Goal: Check status

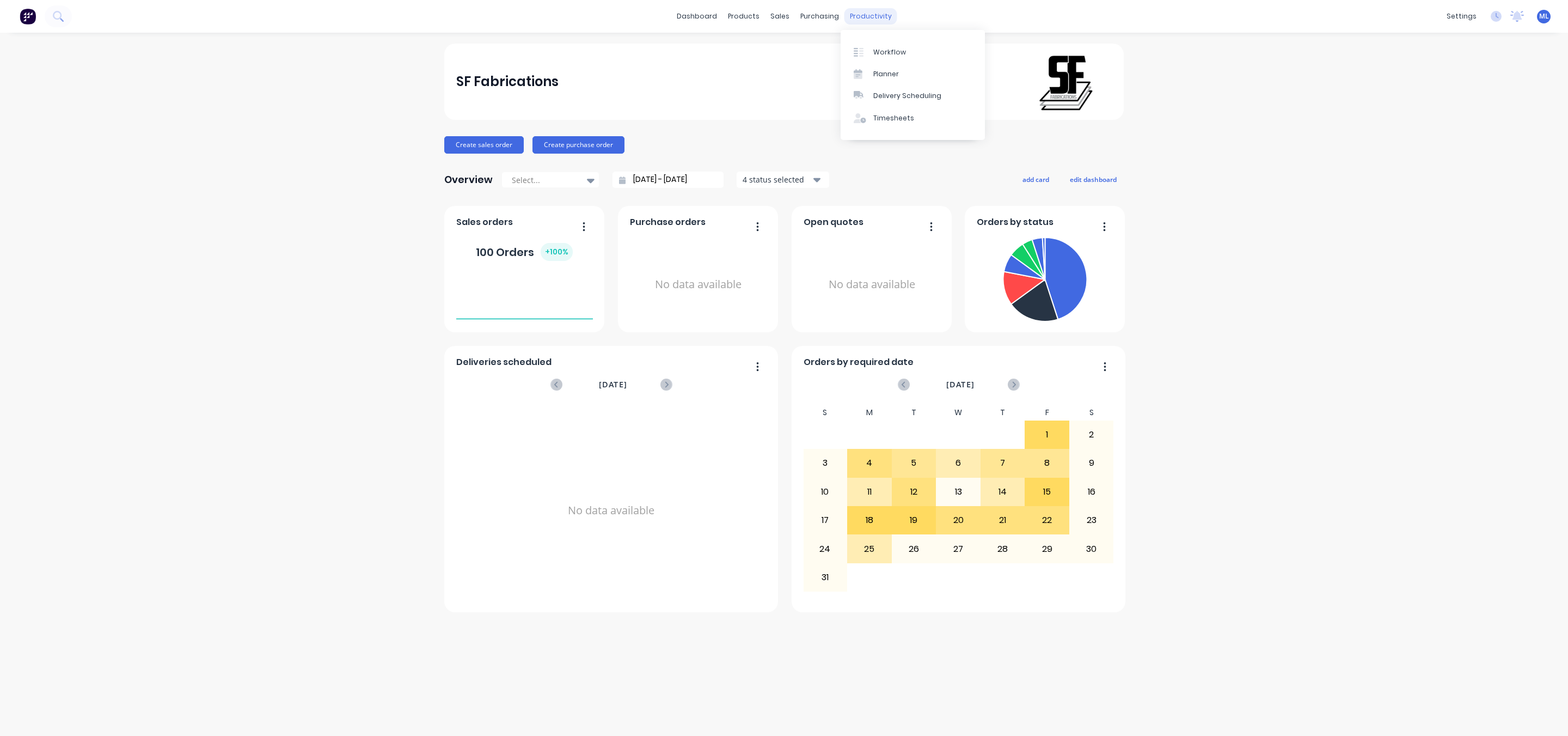
click at [872, 13] on div "productivity" at bounding box center [871, 17] width 53 height 17
click at [877, 52] on div "Workflow" at bounding box center [889, 52] width 32 height 10
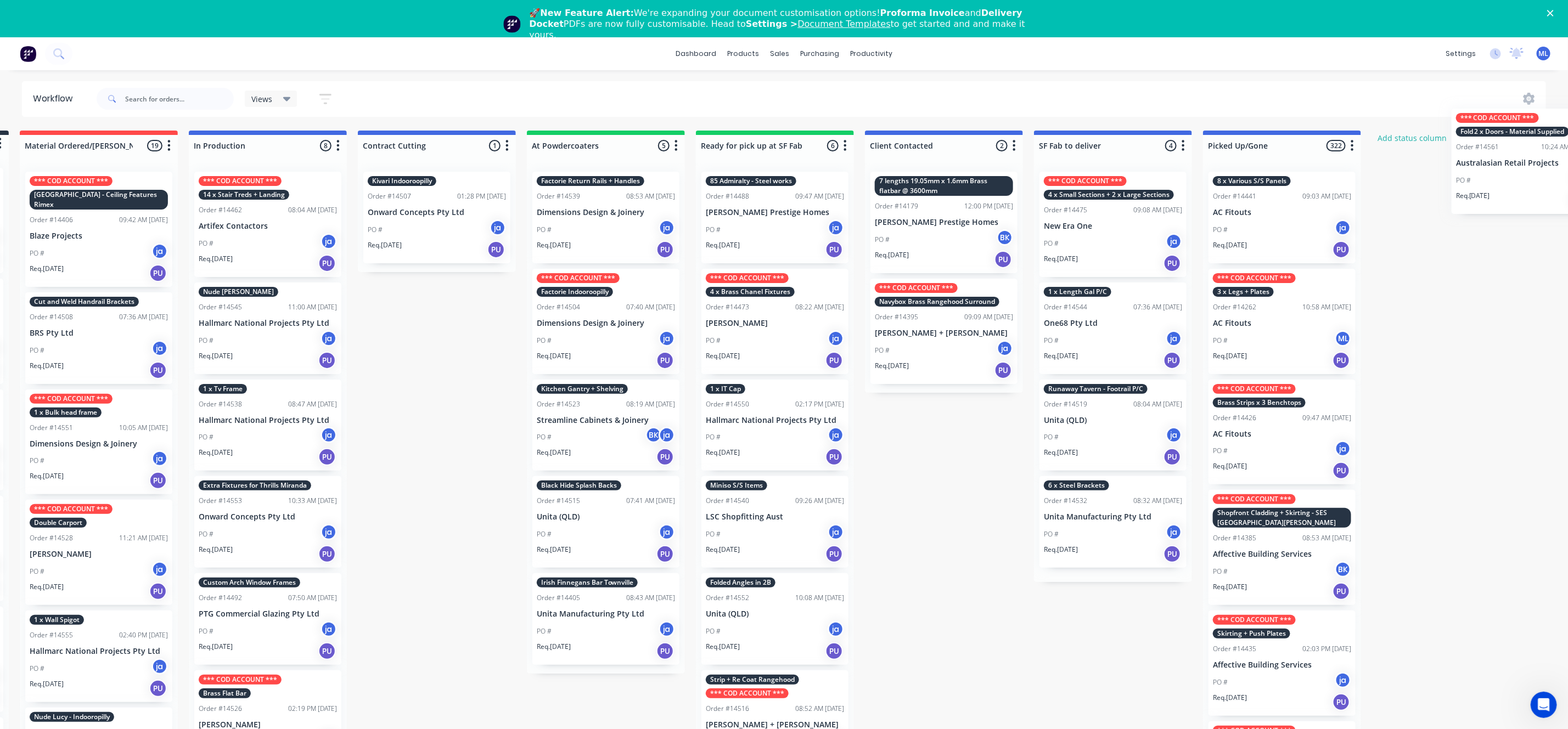
scroll to position [0, 262]
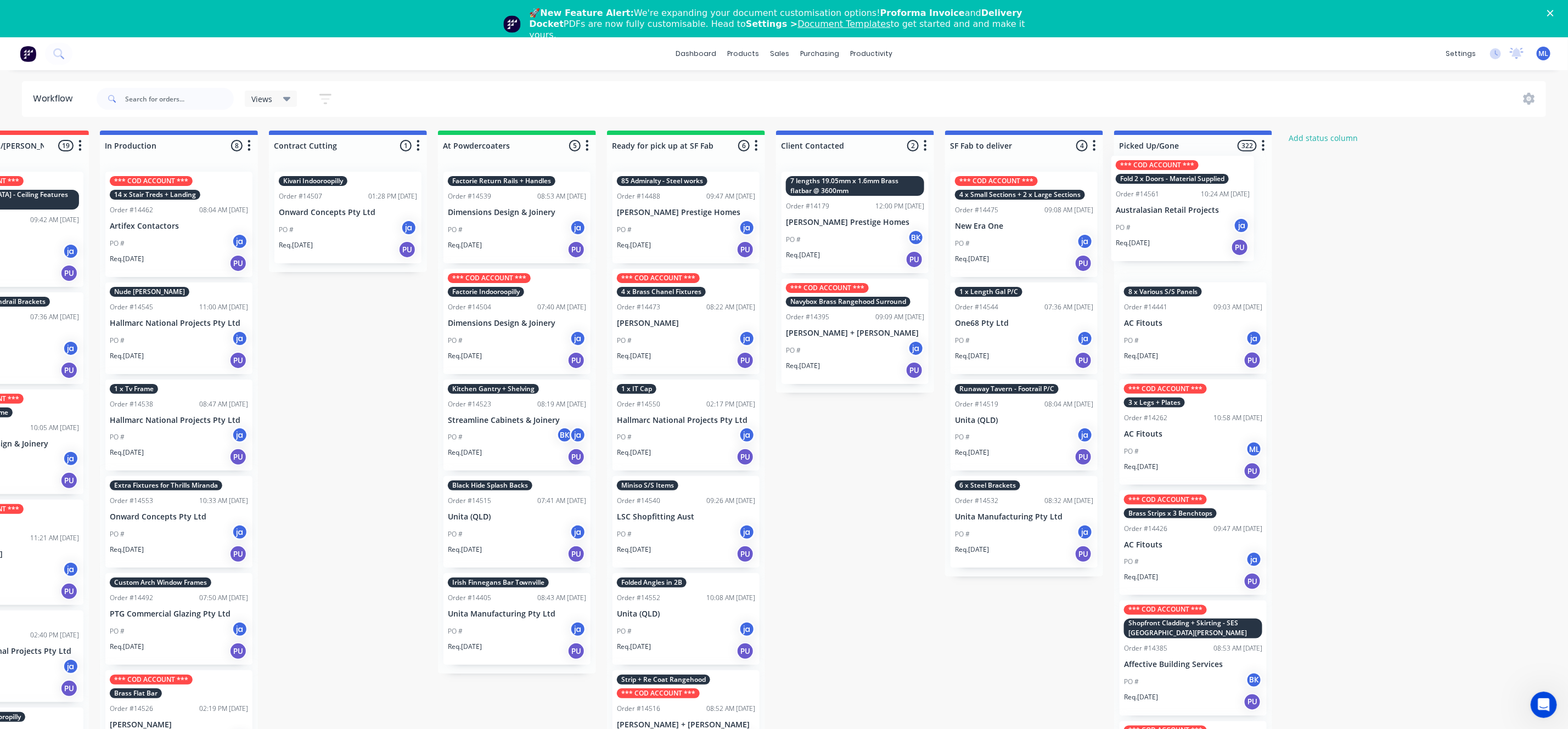
drag, startPoint x: 61, startPoint y: 219, endPoint x: 1148, endPoint y: 209, distance: 1087.0
click at [1148, 209] on div "Submitted 20 Status colour #273444 hex #273444 Save Cancel Summaries Total orde…" at bounding box center [645, 445] width 1830 height 630
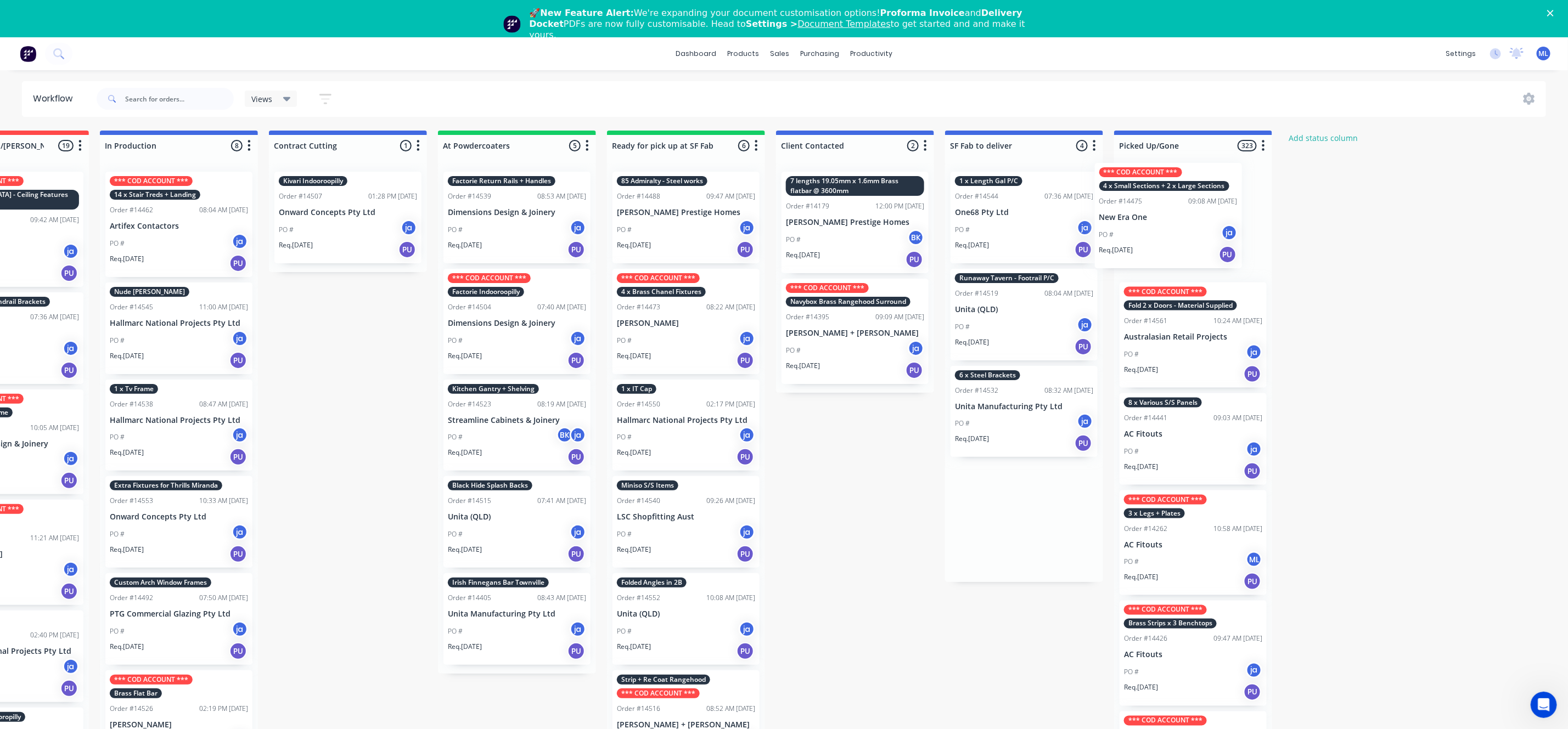
drag, startPoint x: 1046, startPoint y: 236, endPoint x: 1192, endPoint y: 227, distance: 146.3
click at [1192, 227] on div "Submitted 19 Status colour #273444 hex #273444 Save Cancel Summaries Total orde…" at bounding box center [645, 445] width 1830 height 630
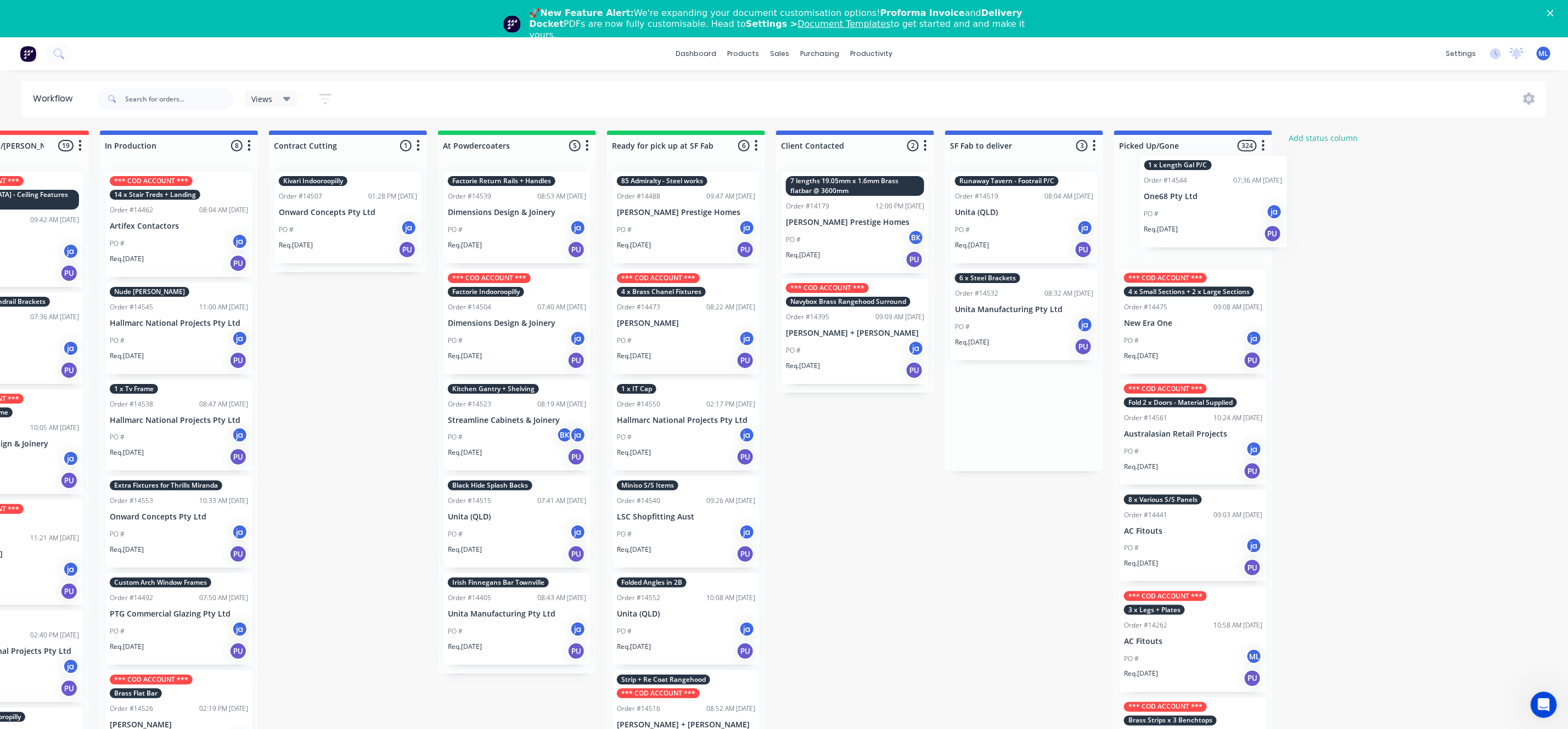
drag, startPoint x: 1025, startPoint y: 223, endPoint x: 1217, endPoint y: 208, distance: 192.6
click at [1217, 208] on div "Submitted 19 Status colour #273444 hex #273444 Save Cancel Summaries Total orde…" at bounding box center [645, 445] width 1830 height 630
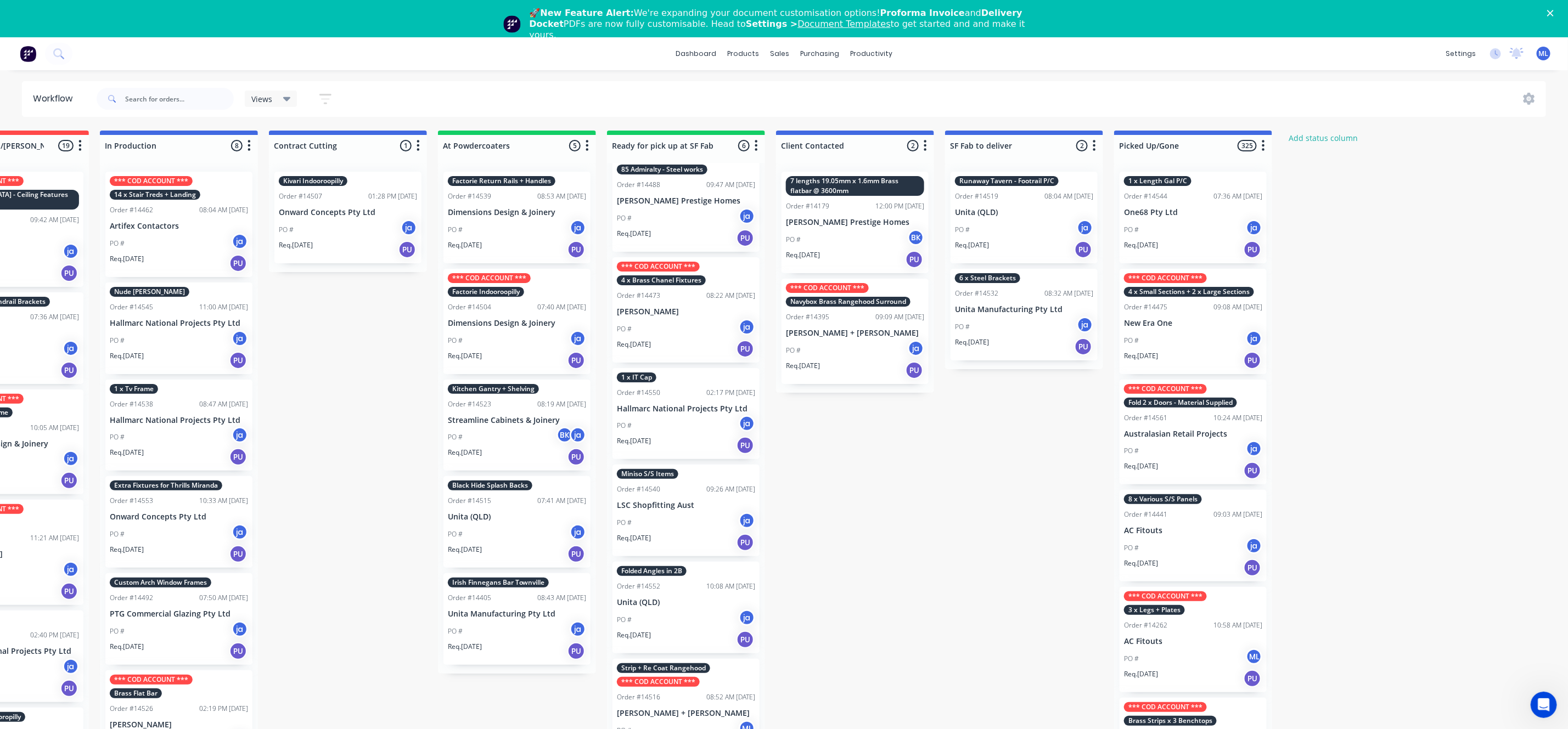
scroll to position [44, 262]
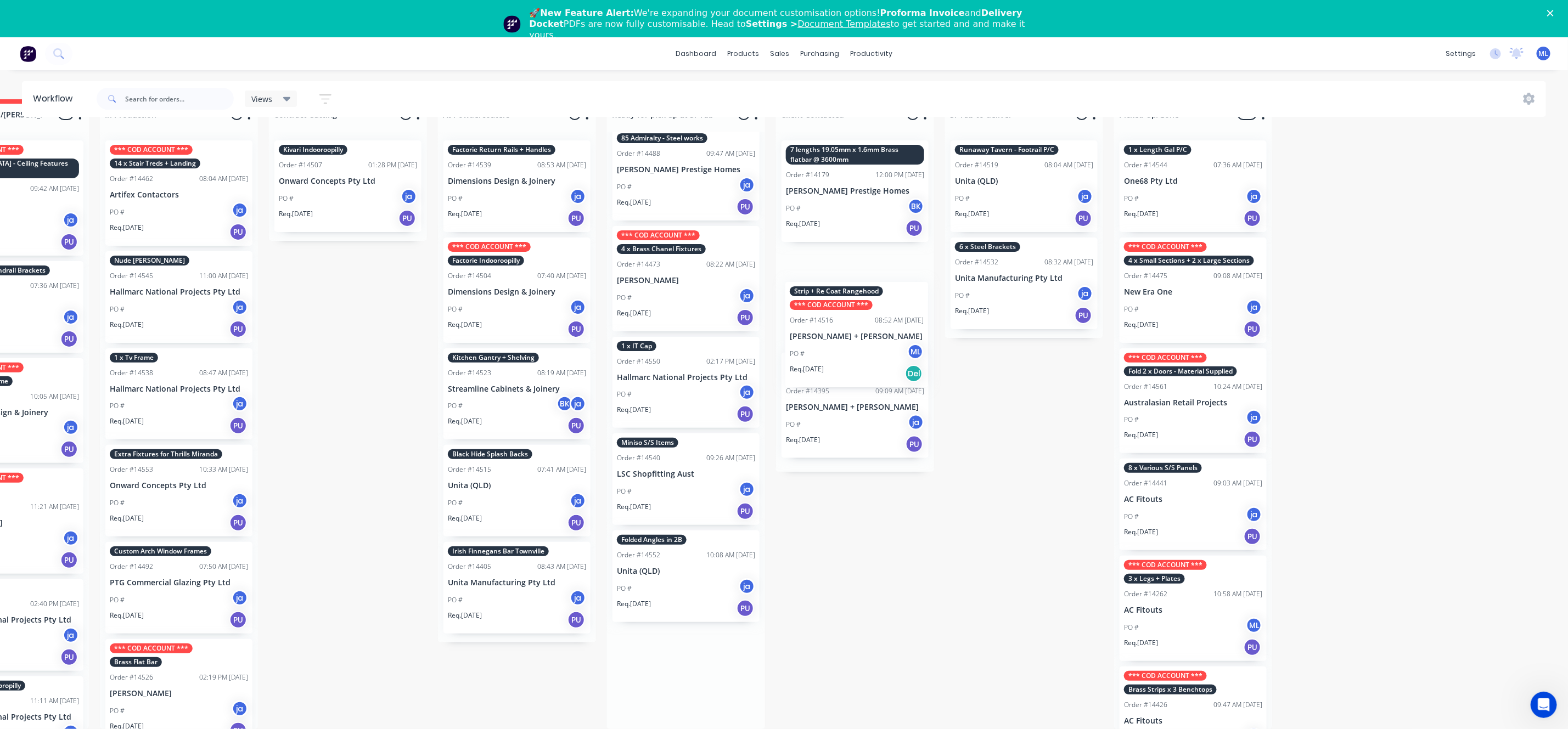
drag, startPoint x: 657, startPoint y: 665, endPoint x: 820, endPoint y: 297, distance: 402.5
click at [821, 297] on div "Submitted 19 Status colour #273444 hex #273444 Save Cancel Summaries Total orde…" at bounding box center [645, 414] width 1830 height 630
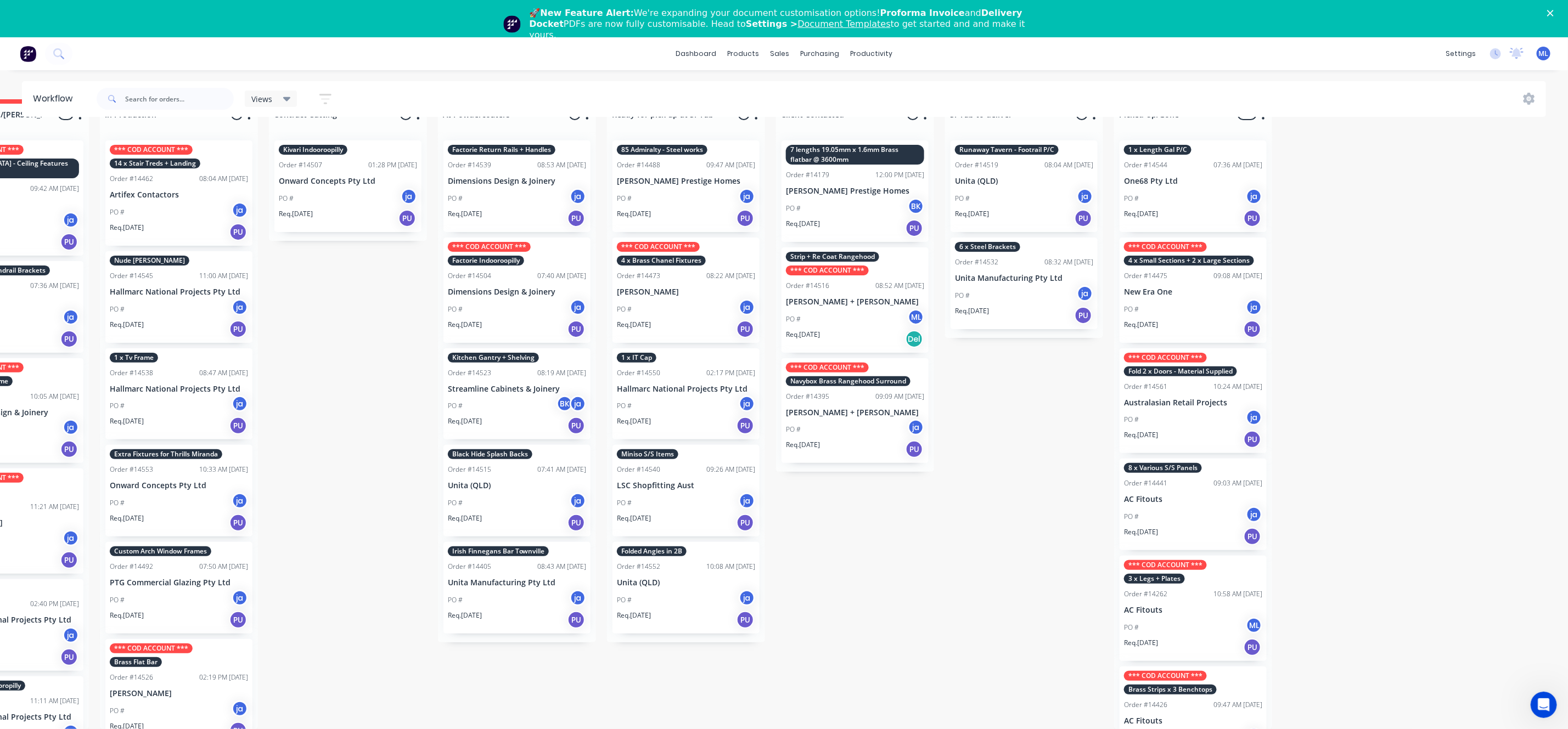
scroll to position [0, 262]
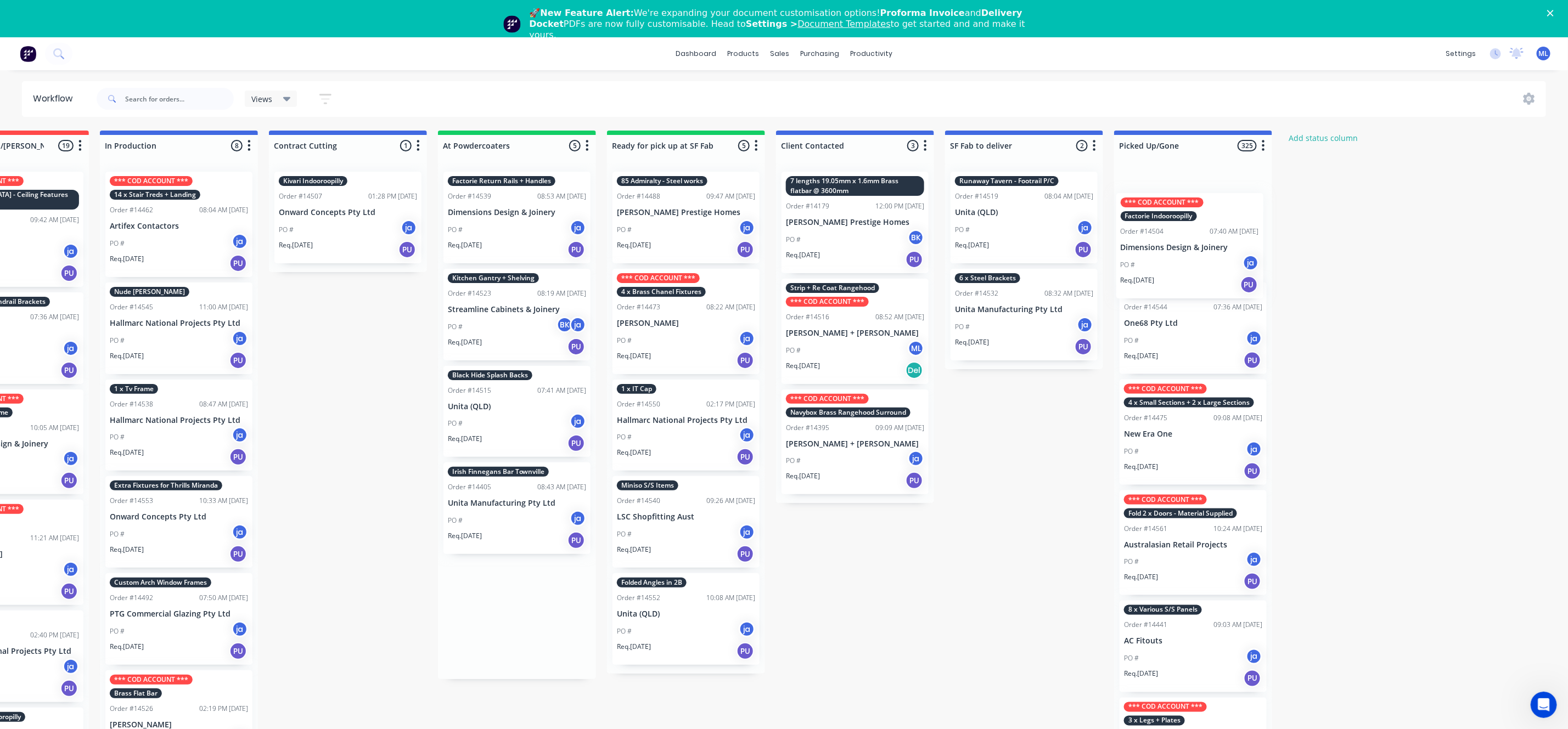
drag, startPoint x: 528, startPoint y: 321, endPoint x: 1203, endPoint y: 243, distance: 679.5
click at [1203, 243] on div "Submitted 19 Status colour #273444 hex #273444 Save Cancel Summaries Total orde…" at bounding box center [645, 445] width 1830 height 630
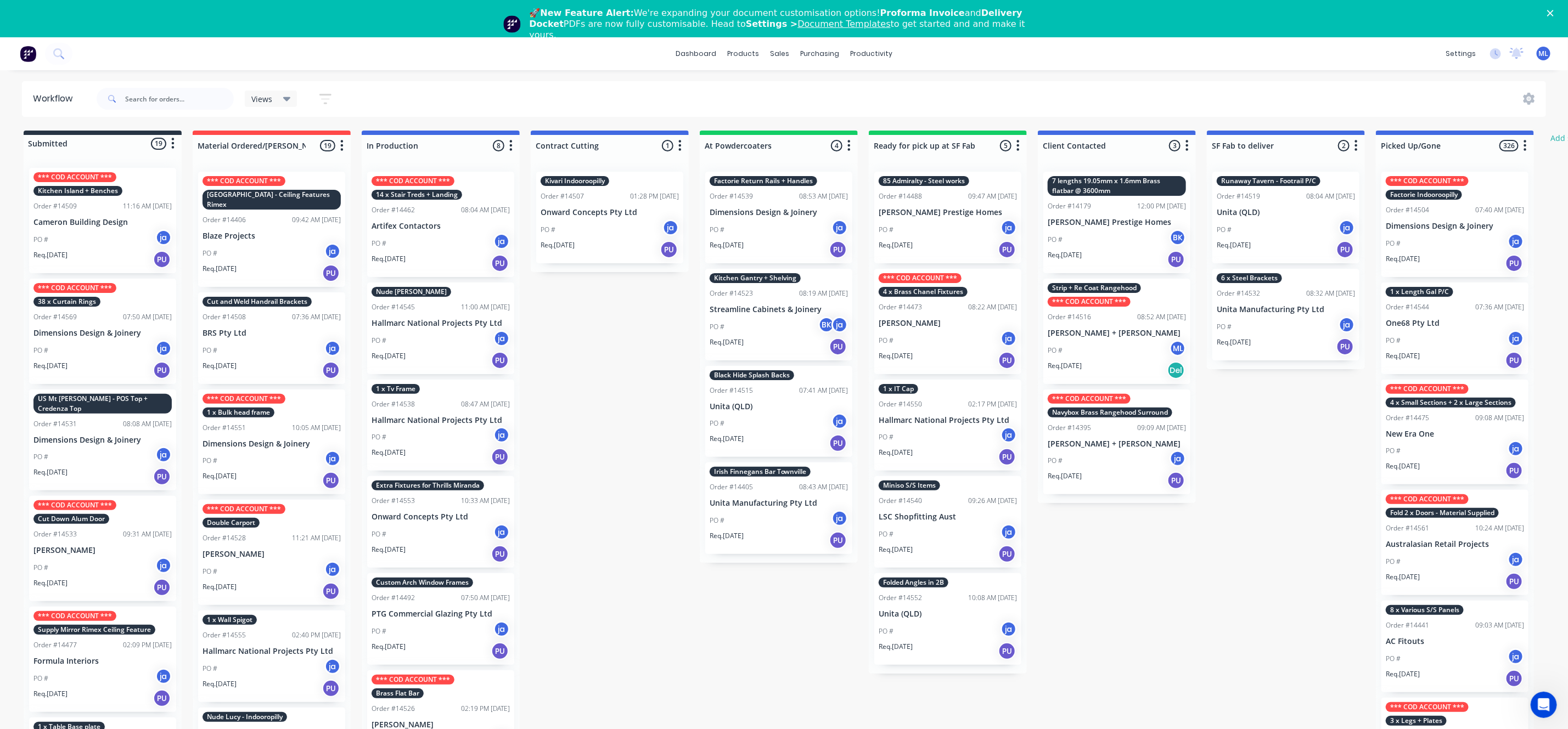
scroll to position [82, 0]
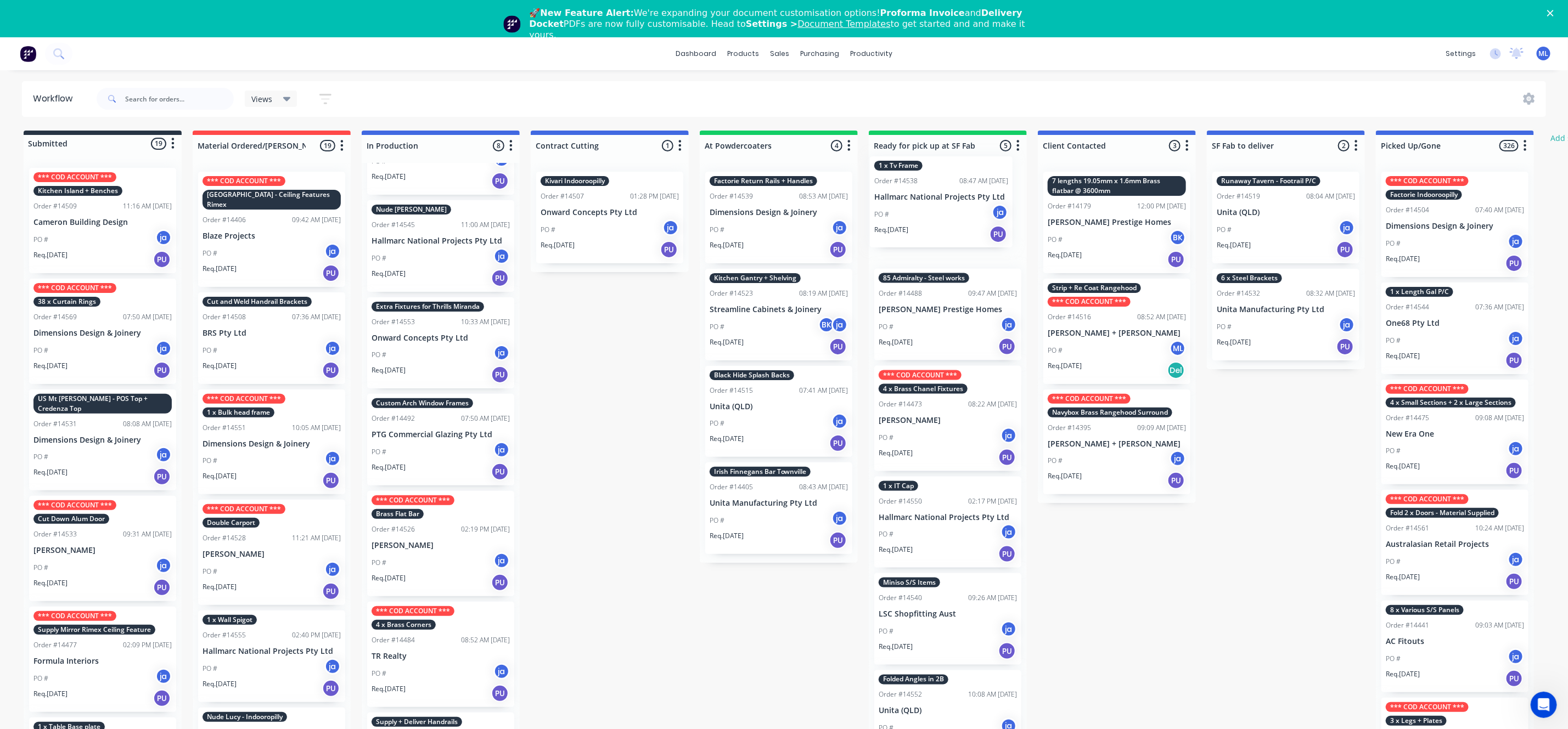
drag, startPoint x: 463, startPoint y: 331, endPoint x: 969, endPoint y: 188, distance: 525.8
click at [969, 188] on div "Submitted 19 Status colour #273444 hex #273444 Save Cancel Summaries Total orde…" at bounding box center [907, 445] width 1830 height 630
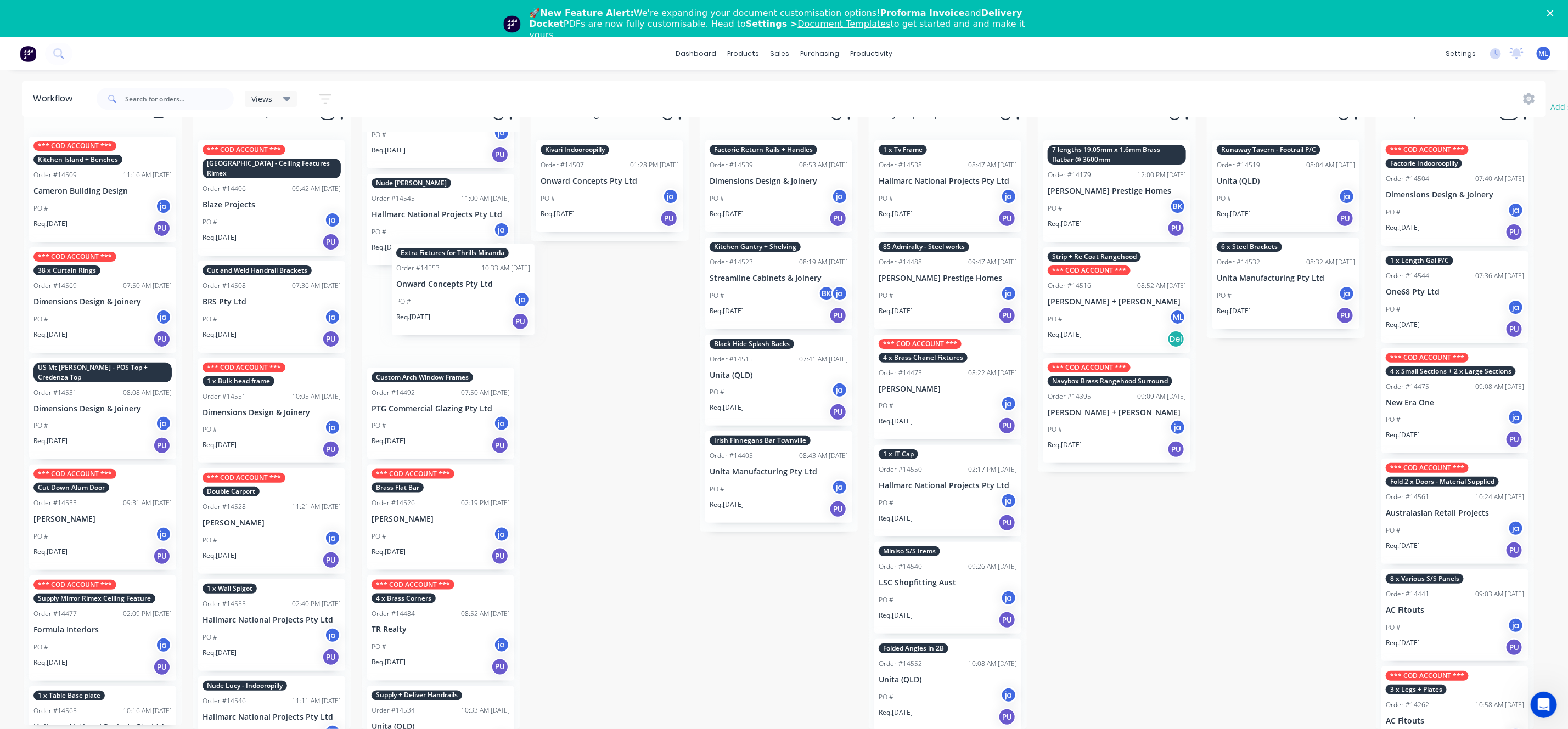
scroll to position [77, 0]
drag, startPoint x: 433, startPoint y: 265, endPoint x: 447, endPoint y: 297, distance: 34.9
click at [447, 297] on div "*** COD ACCOUNT *** 14 x Stair Treds + Landing Order #14462 08:04 AM [DATE] Art…" at bounding box center [440, 430] width 158 height 598
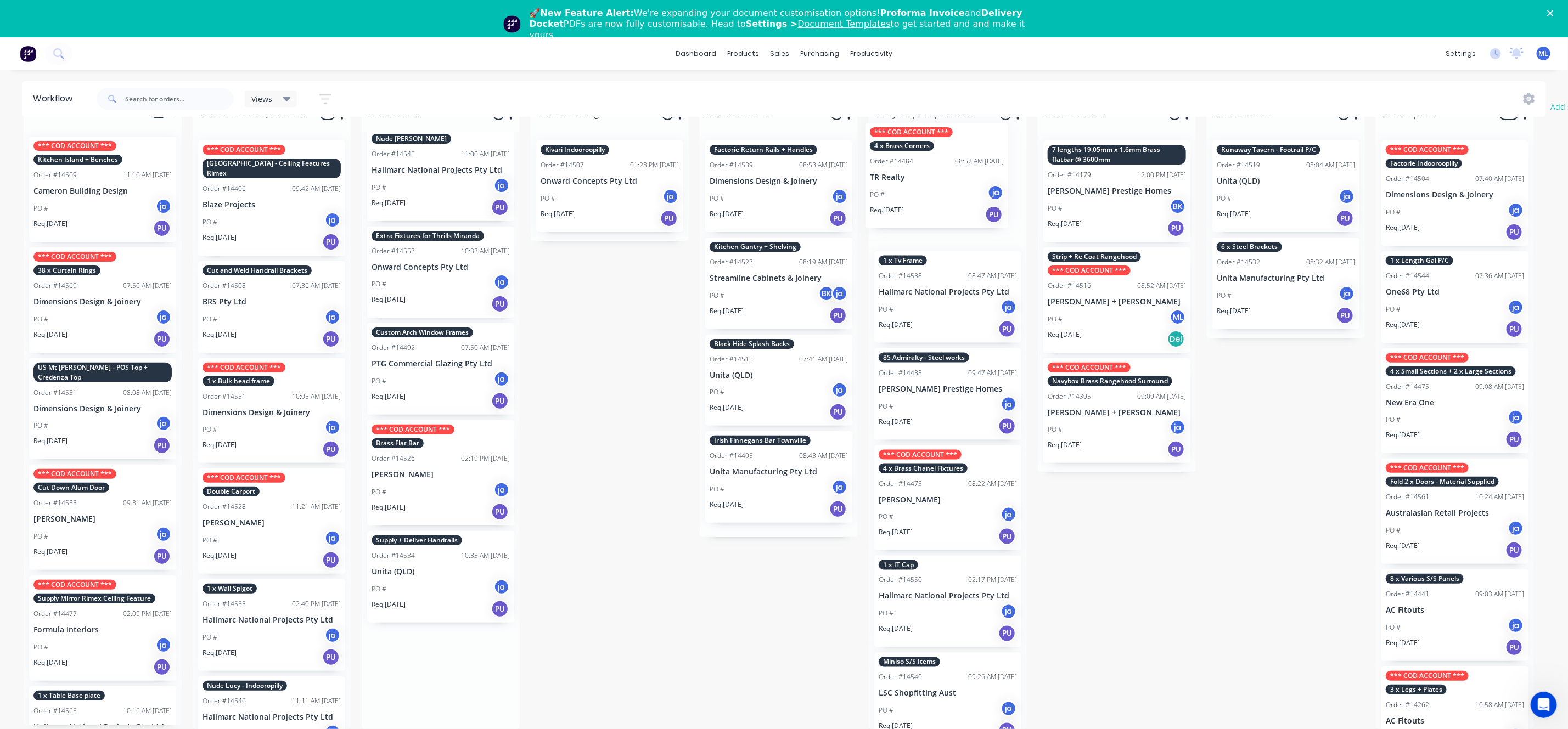
scroll to position [32, 0]
drag, startPoint x: 429, startPoint y: 575, endPoint x: 945, endPoint y: 165, distance: 659.1
click at [945, 165] on div "Submitted 19 Status colour #273444 hex #273444 Save Cancel Summaries Total orde…" at bounding box center [907, 414] width 1830 height 630
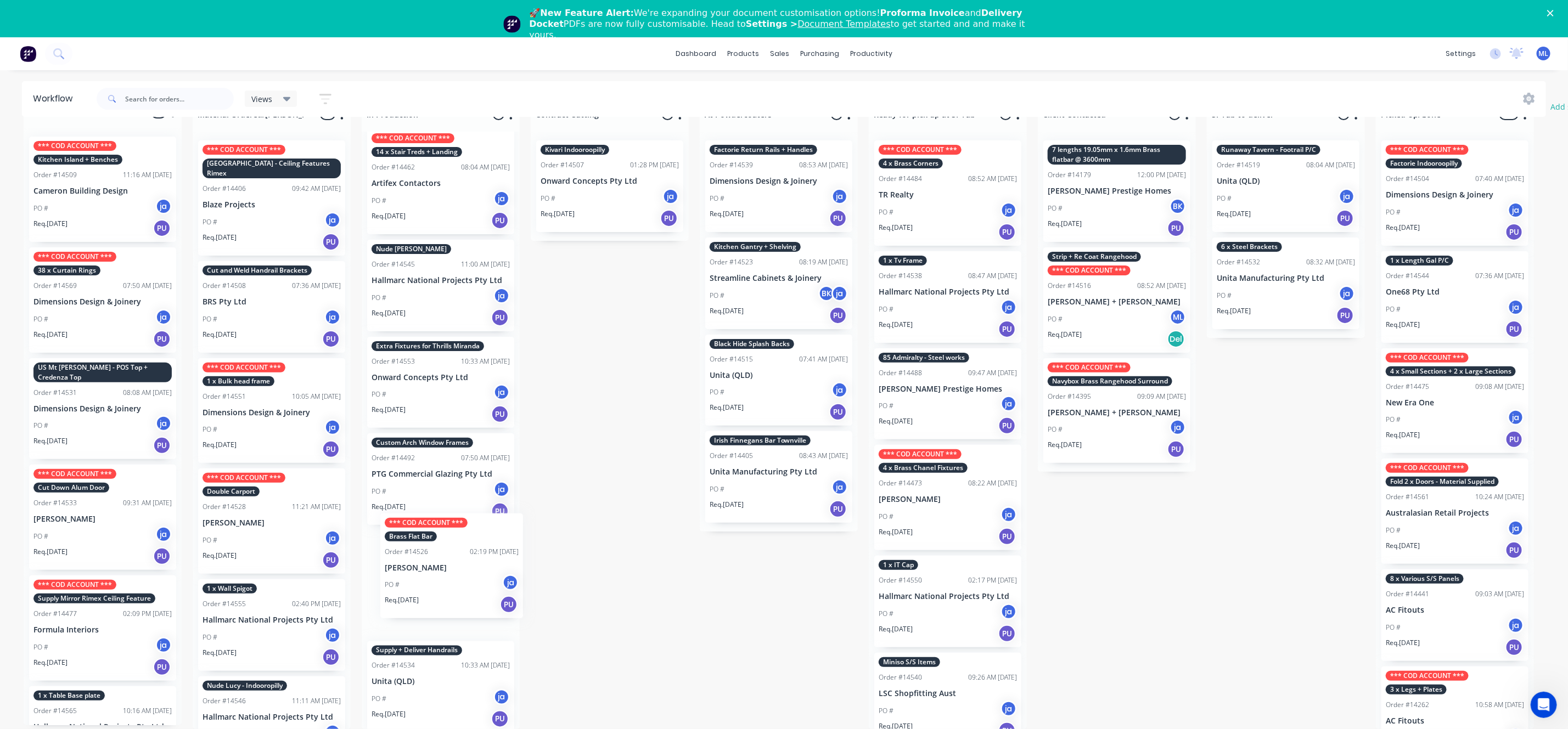
scroll to position [37, 0]
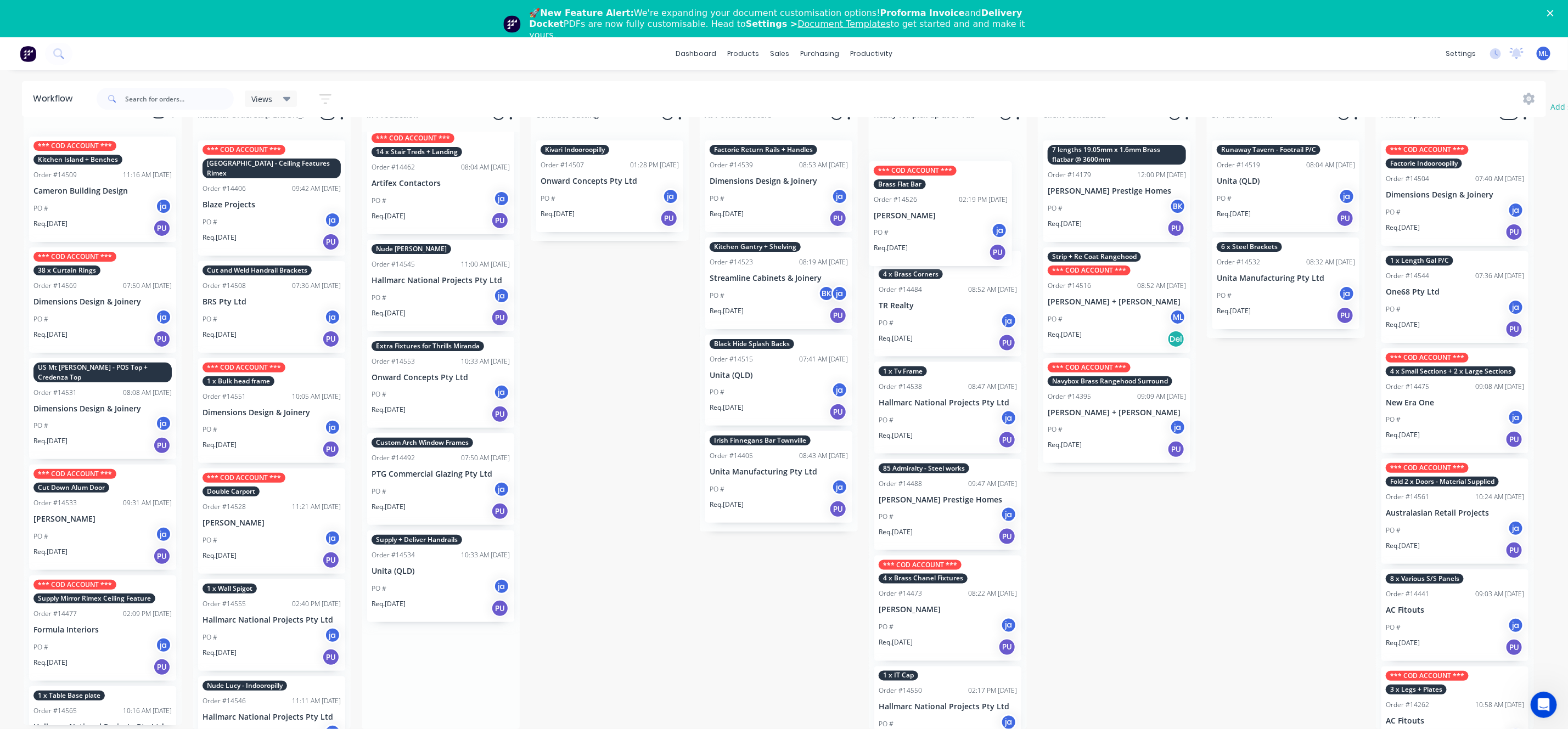
drag, startPoint x: 436, startPoint y: 611, endPoint x: 942, endPoint y: 236, distance: 629.8
click at [942, 236] on div "Submitted 19 Status colour #273444 hex #273444 Save Cancel Summaries Total orde…" at bounding box center [907, 414] width 1830 height 630
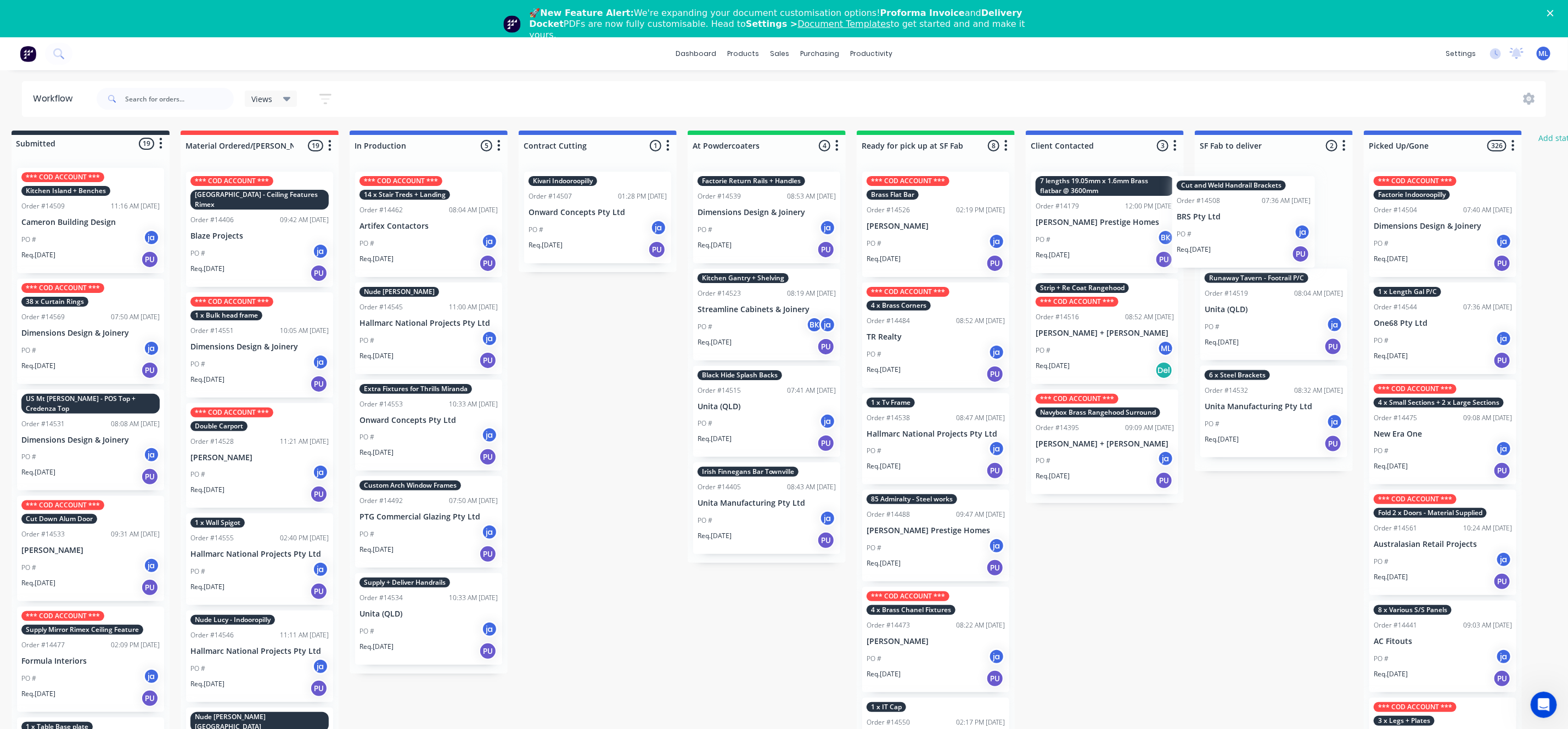
scroll to position [0, 15]
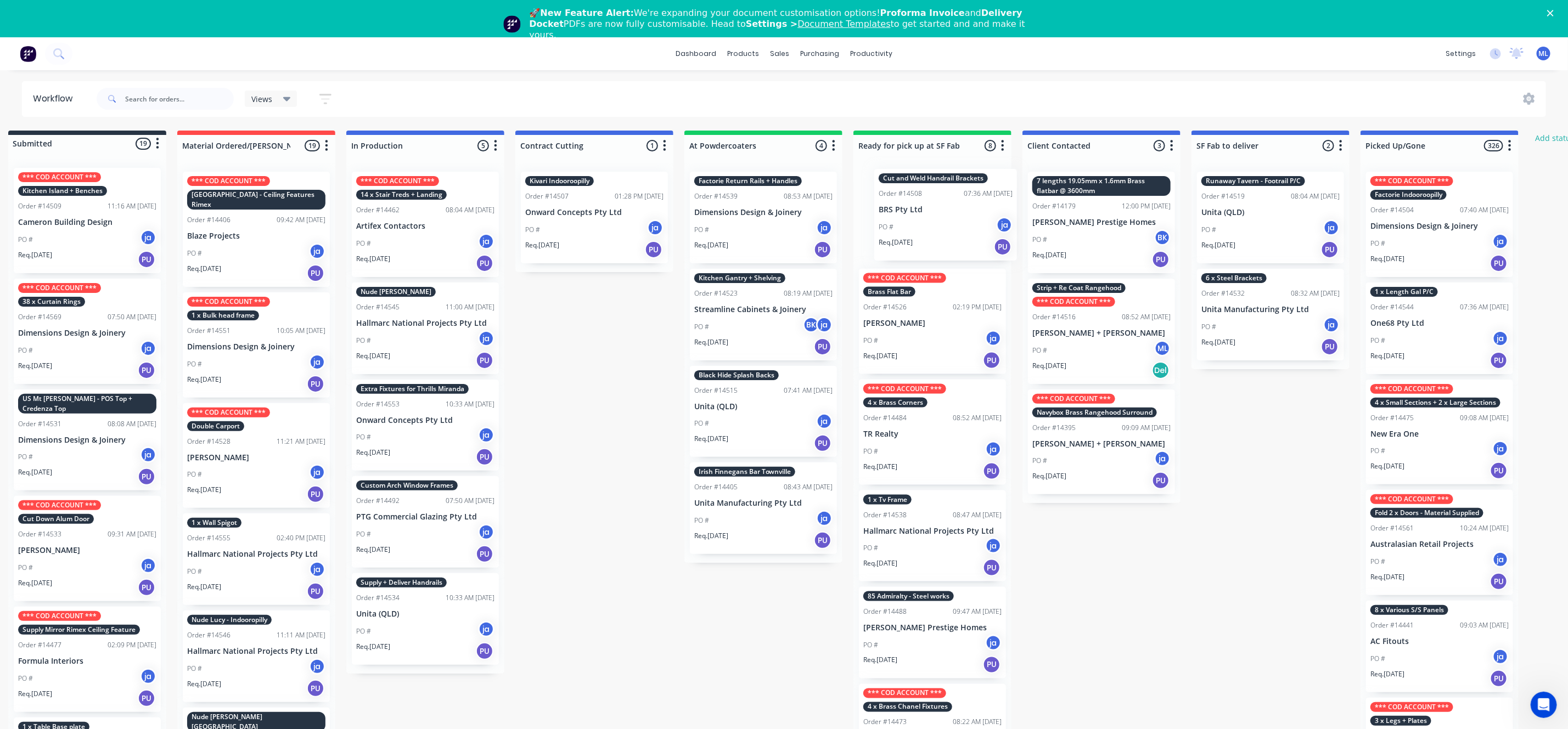
drag, startPoint x: 272, startPoint y: 323, endPoint x: 952, endPoint y: 209, distance: 689.5
click at [952, 209] on div "Submitted 19 Status colour #273444 hex #273444 Save Cancel Summaries Total orde…" at bounding box center [892, 445] width 1830 height 630
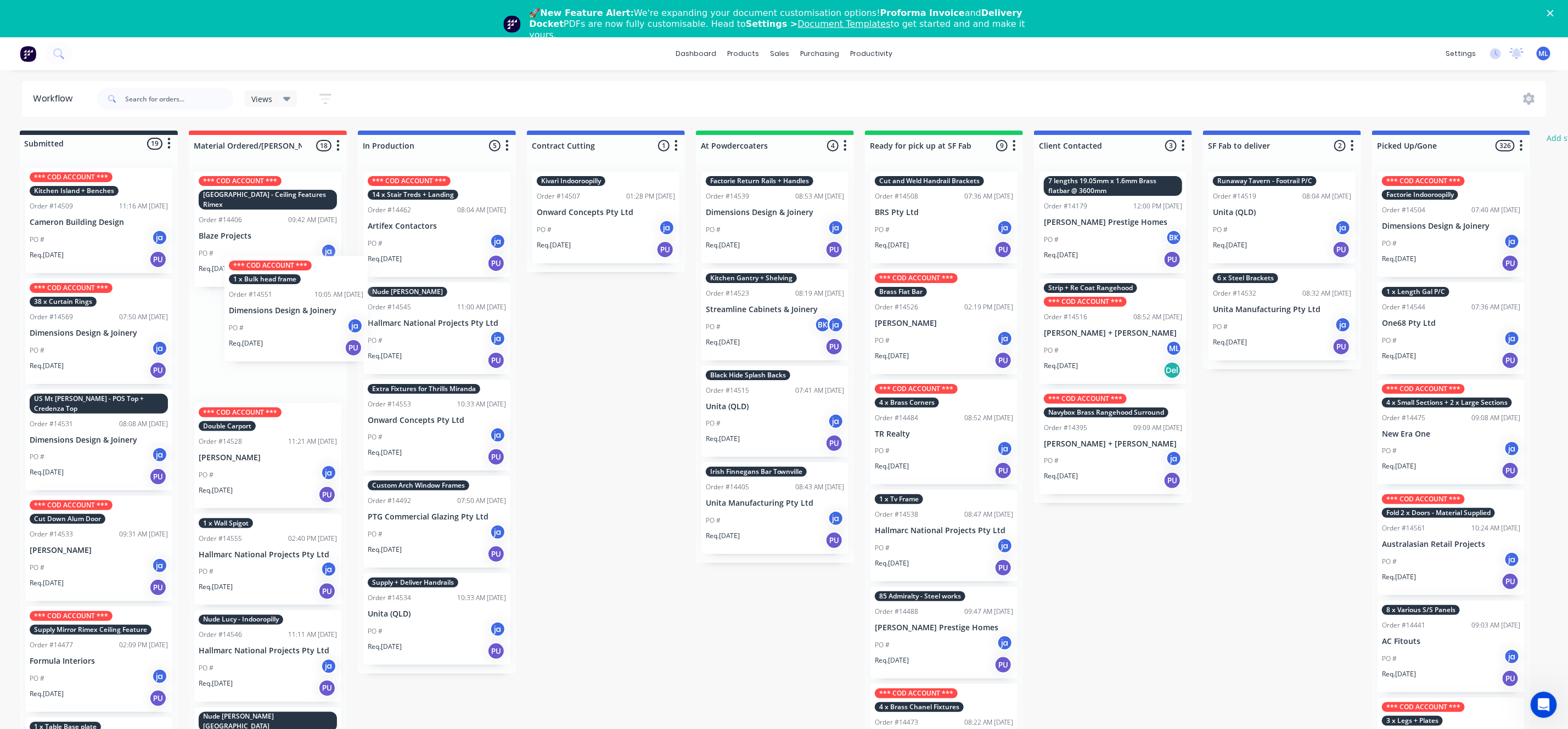
scroll to position [0, 0]
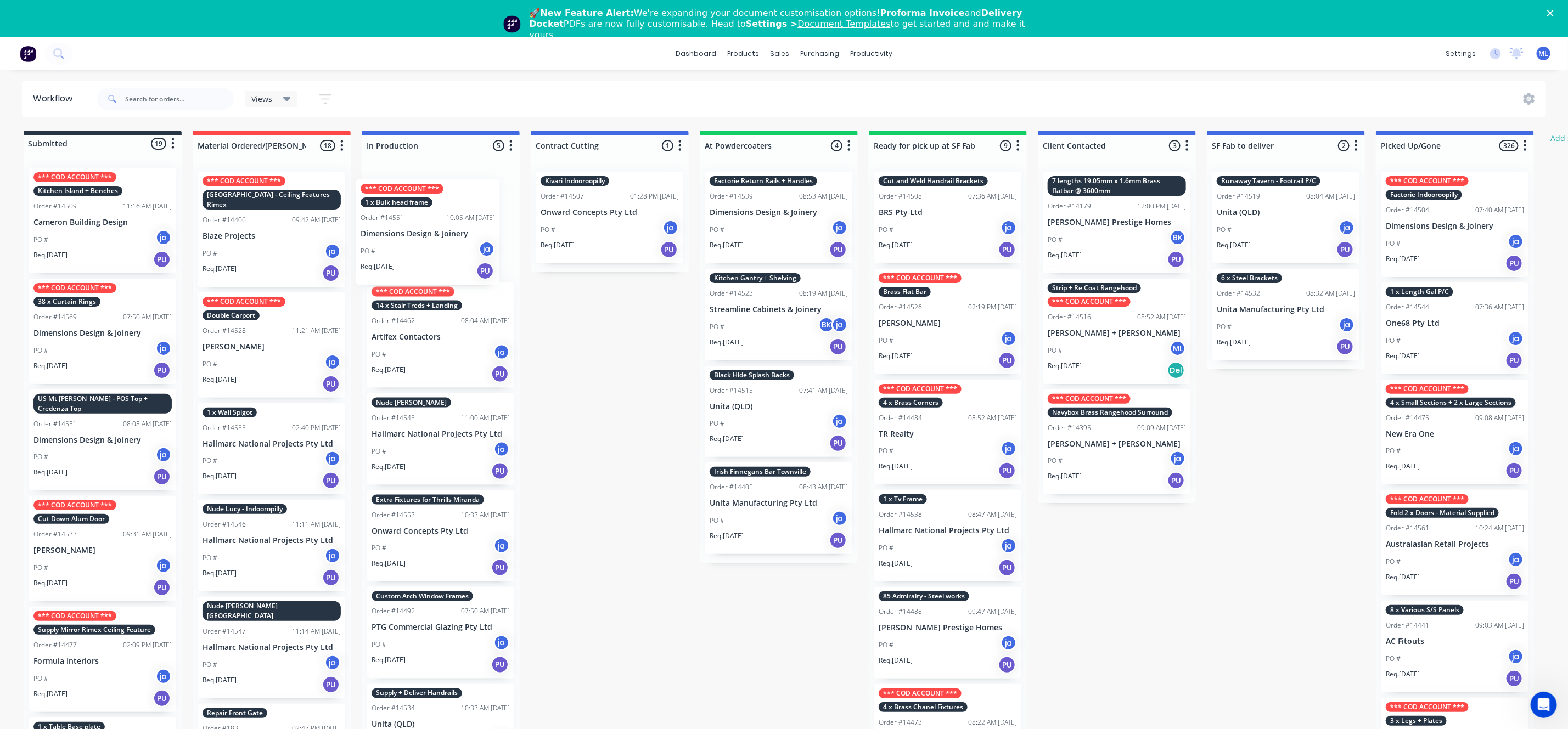
drag, startPoint x: 275, startPoint y: 337, endPoint x: 453, endPoint y: 234, distance: 205.7
click at [453, 234] on div "Submitted 19 Status colour #273444 hex #273444 Save Cancel Summaries Total orde…" at bounding box center [907, 445] width 1830 height 630
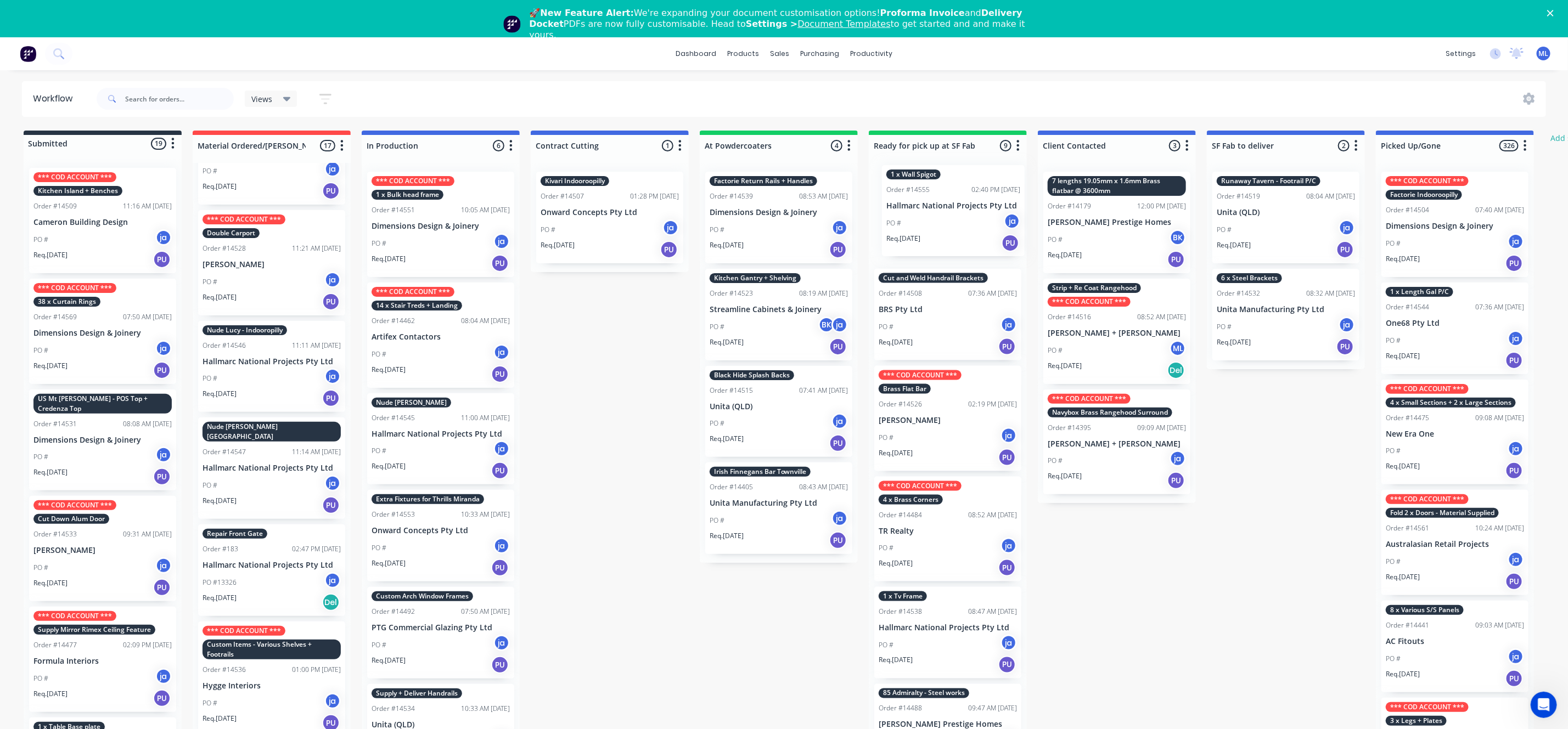
drag, startPoint x: 274, startPoint y: 354, endPoint x: 962, endPoint y: 206, distance: 703.7
click at [962, 206] on div "Submitted 19 Status colour #273444 hex #273444 Save Cancel Summaries Total orde…" at bounding box center [907, 445] width 1830 height 630
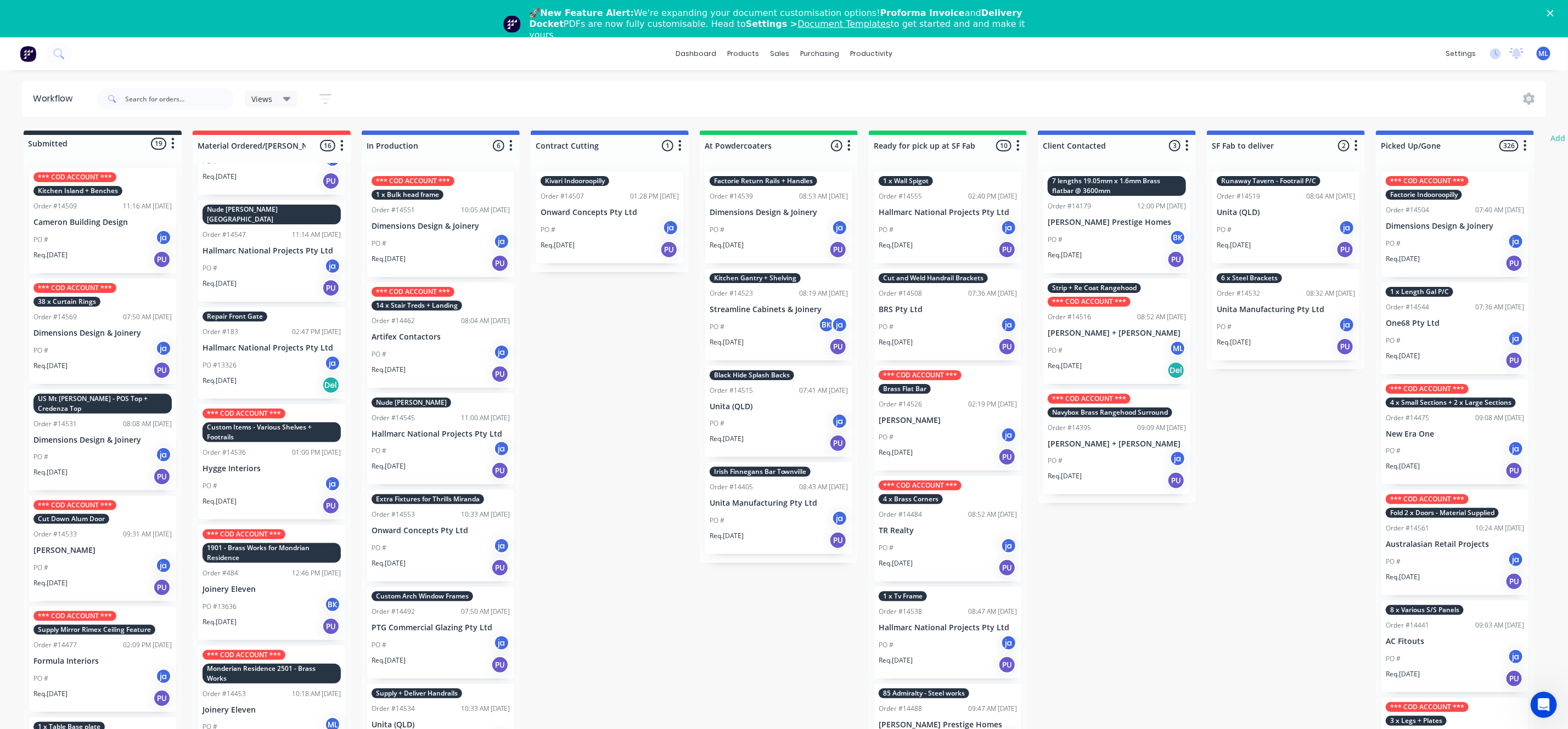
scroll to position [329, 0]
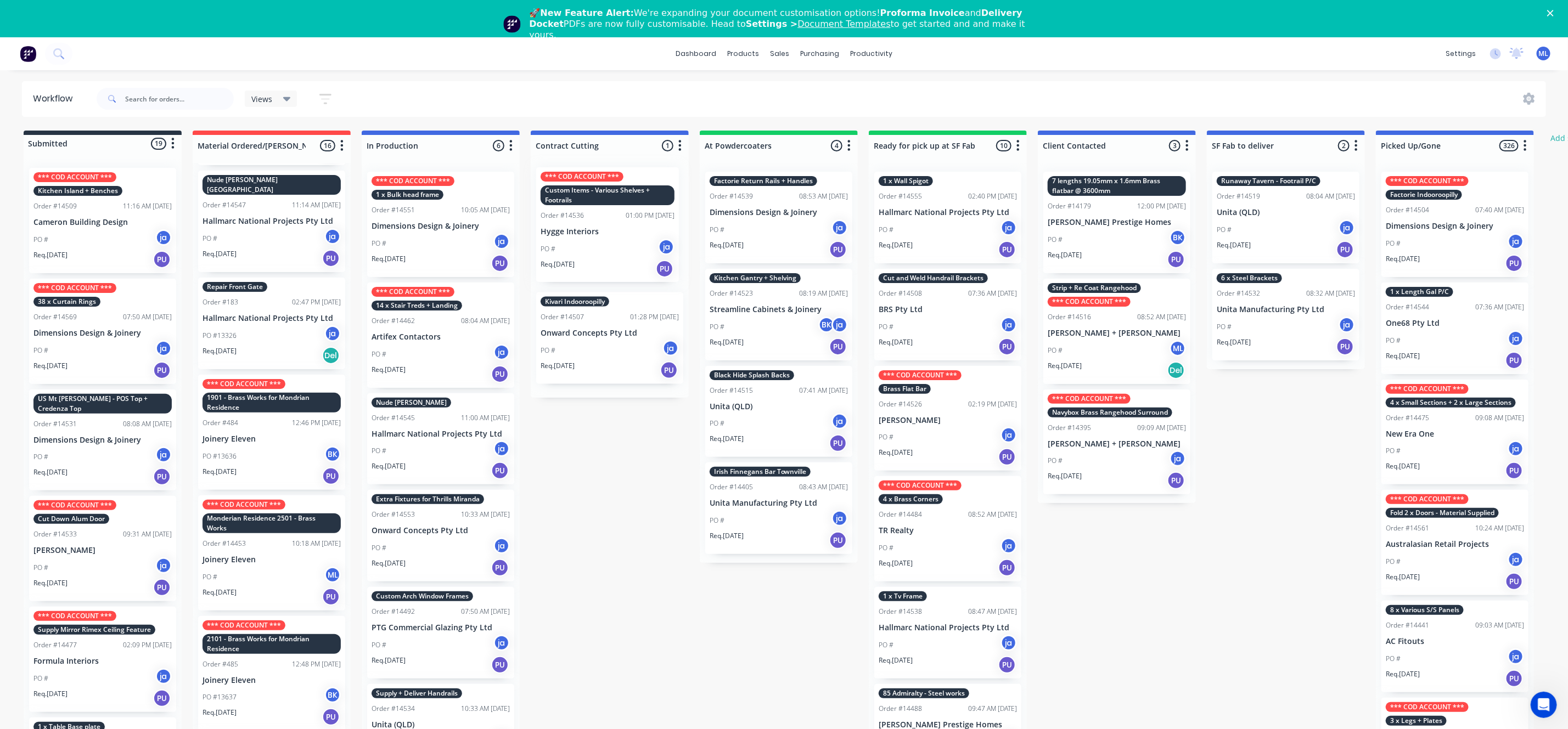
drag, startPoint x: 287, startPoint y: 463, endPoint x: 626, endPoint y: 274, distance: 388.1
click at [626, 274] on div "Submitted 19 Status colour #273444 hex #273444 Save Cancel Summaries Total orde…" at bounding box center [907, 445] width 1830 height 630
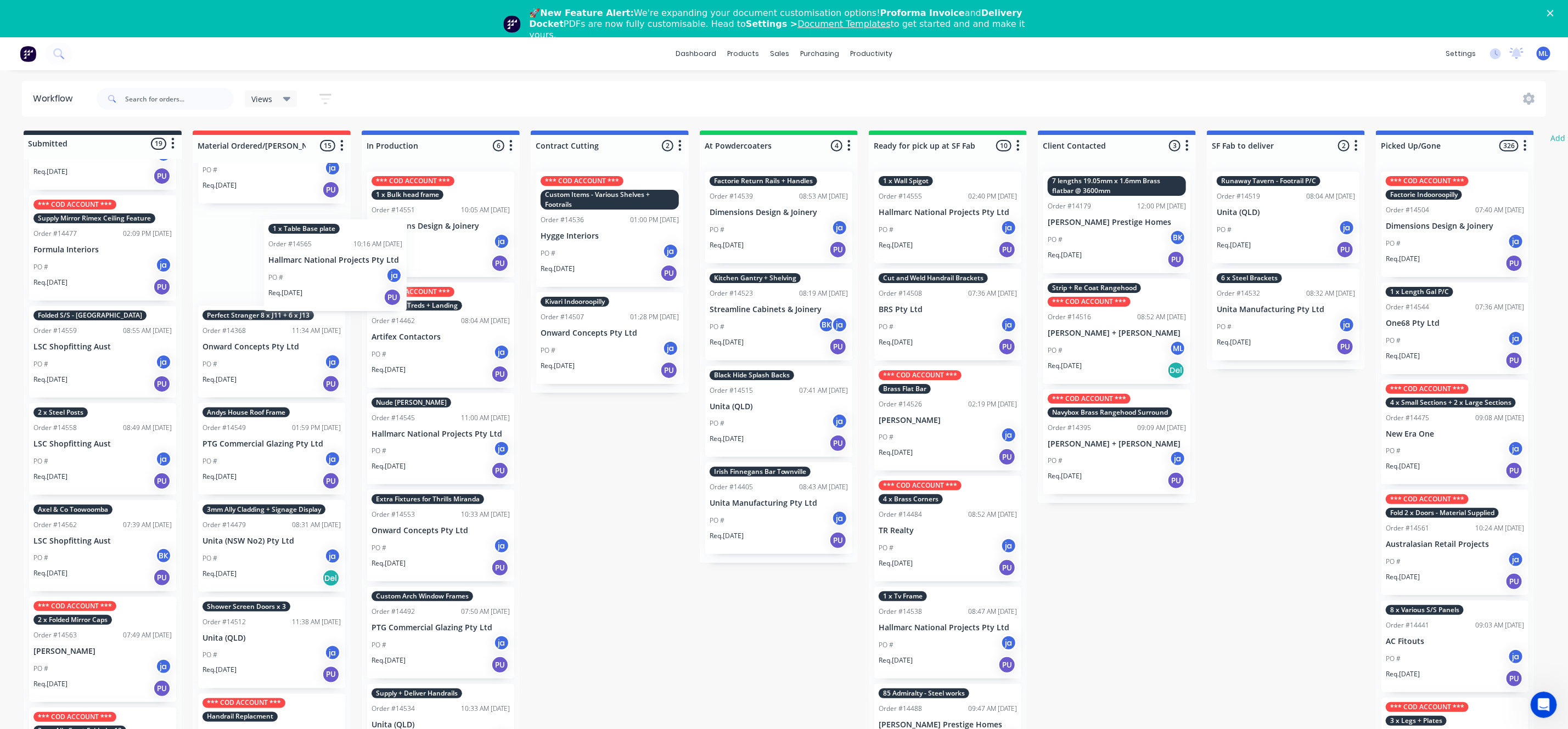
scroll to position [953, 0]
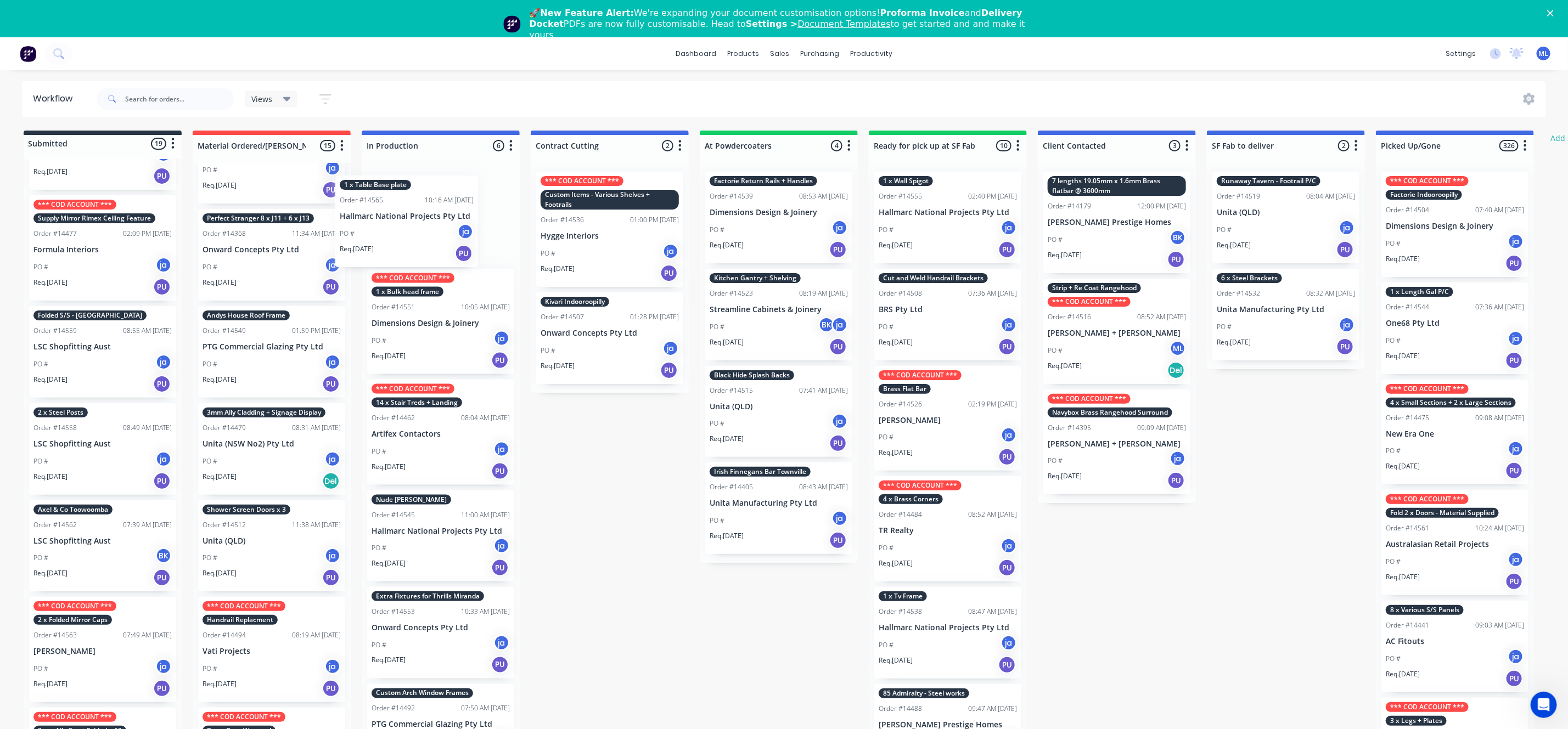
drag, startPoint x: 84, startPoint y: 338, endPoint x: 394, endPoint y: 208, distance: 336.2
click at [394, 208] on div "Submitted 19 Status colour #273444 hex #273444 Save Cancel Summaries Total orde…" at bounding box center [907, 445] width 1830 height 630
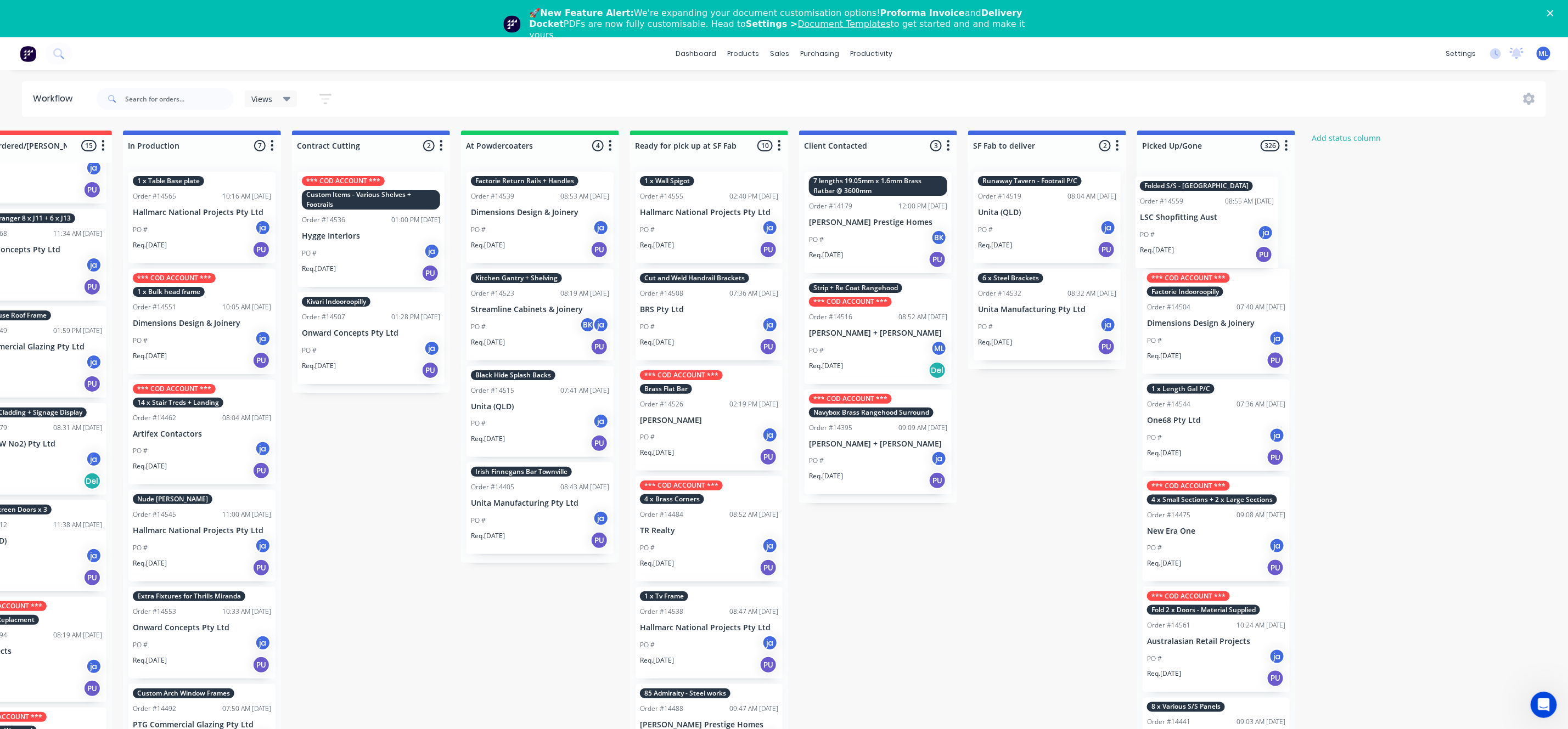
drag, startPoint x: 107, startPoint y: 345, endPoint x: 1173, endPoint y: 211, distance: 1074.4
click at [1225, 216] on div "Submitted 18 Status colour #273444 hex #273444 Save Cancel Summaries Total orde…" at bounding box center [668, 445] width 1830 height 630
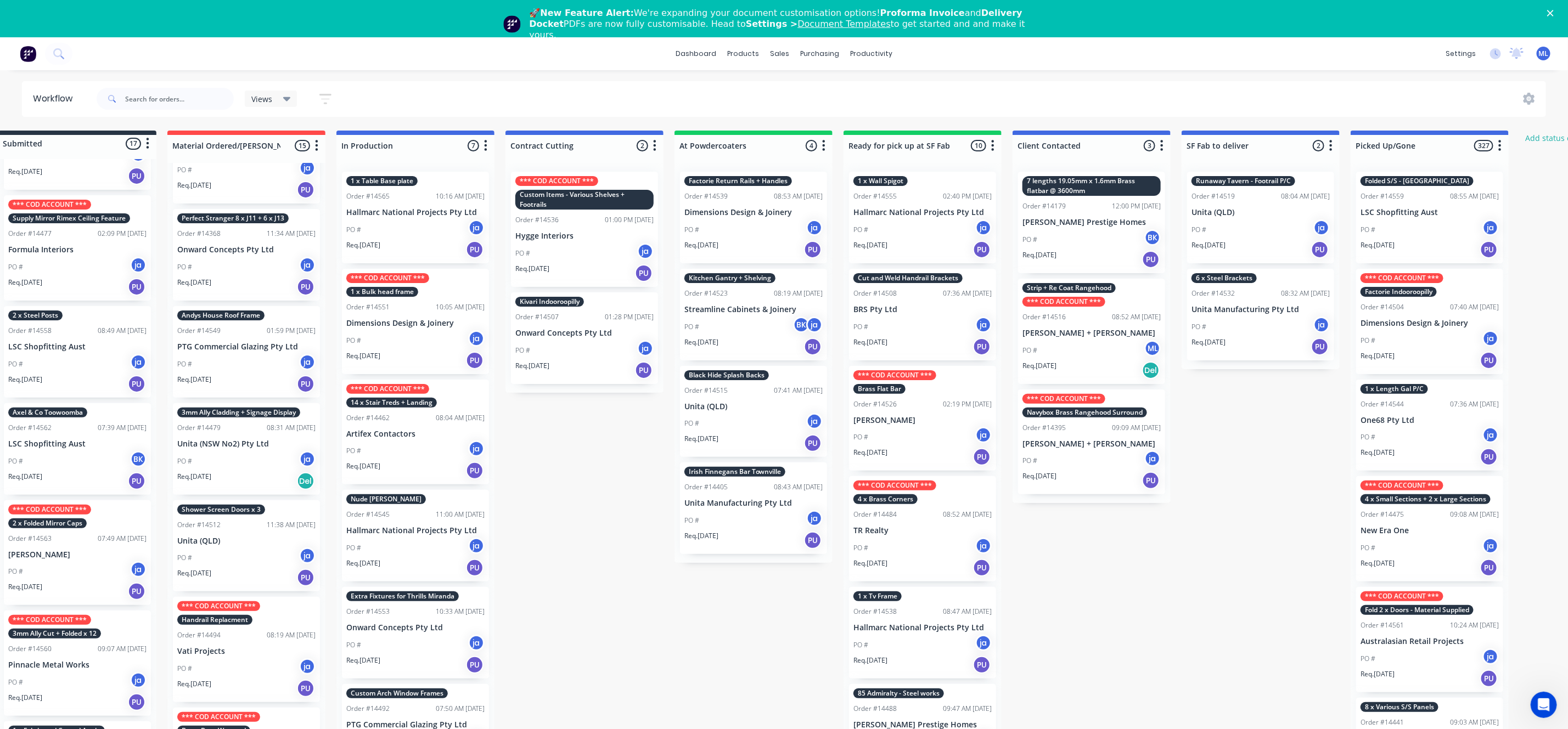
scroll to position [0, 0]
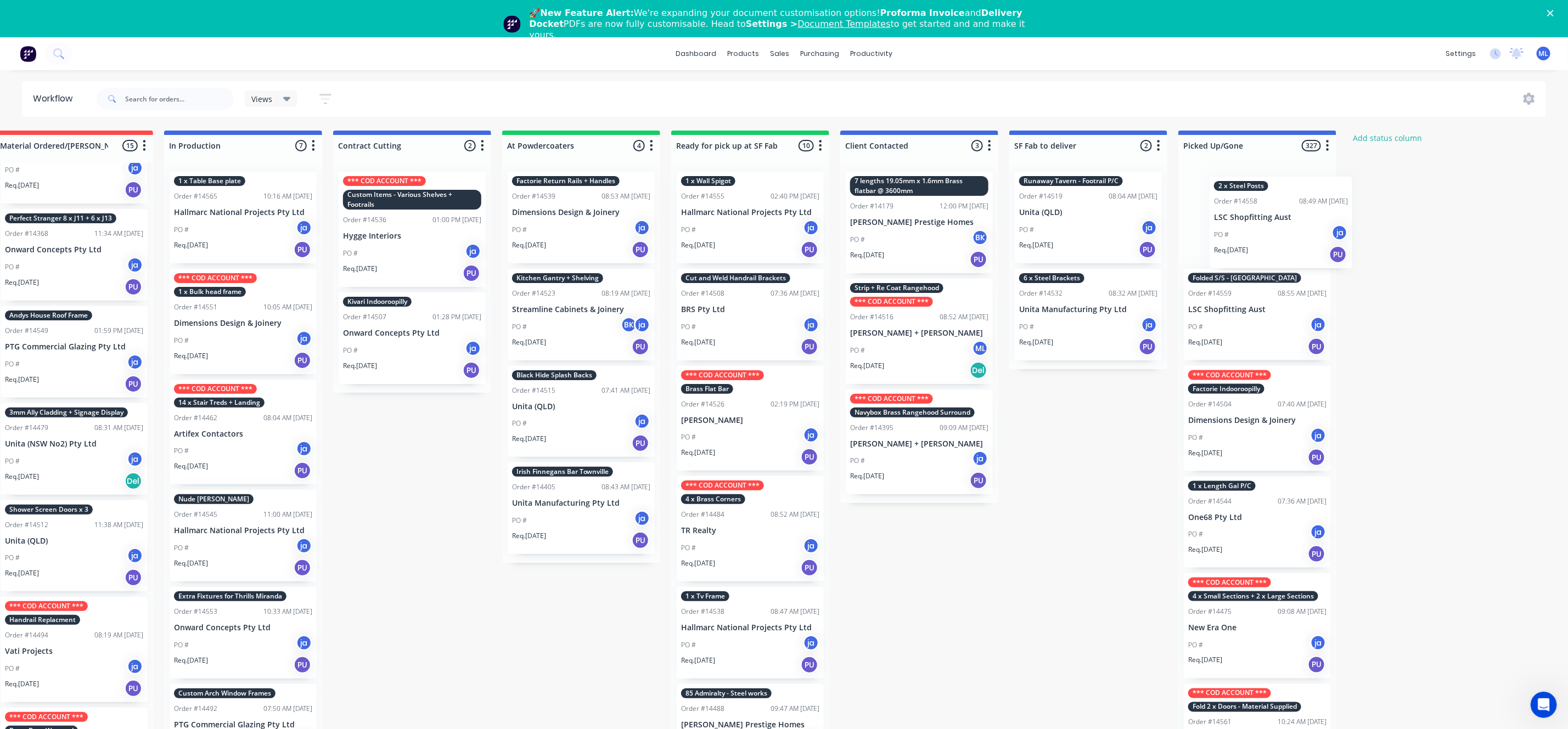
drag, startPoint x: 106, startPoint y: 354, endPoint x: 1267, endPoint y: 236, distance: 1167.0
click at [1270, 227] on div "Submitted 17 Status colour #273444 hex #273444 Save Cancel Summaries Total orde…" at bounding box center [709, 445] width 1830 height 630
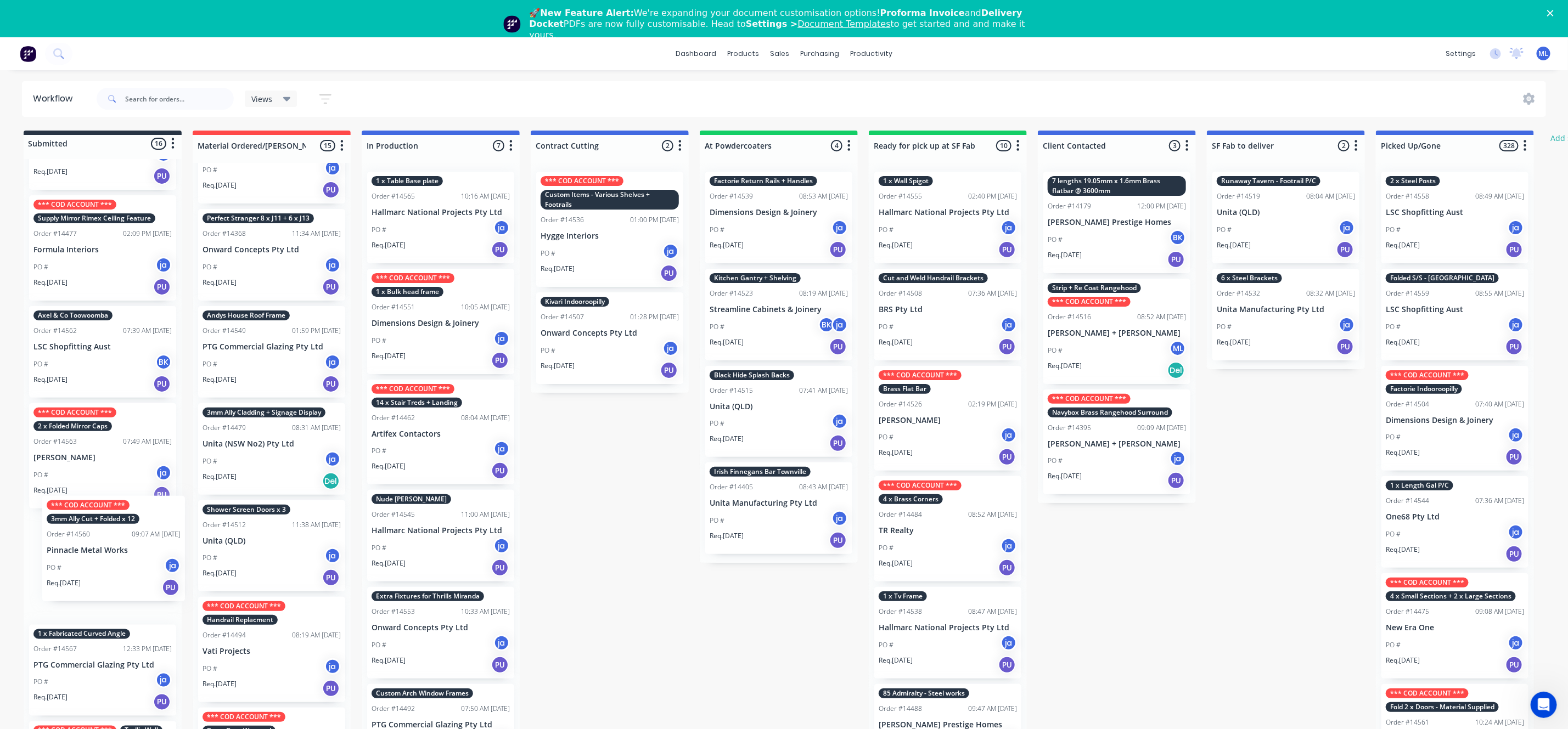
scroll to position [2, 0]
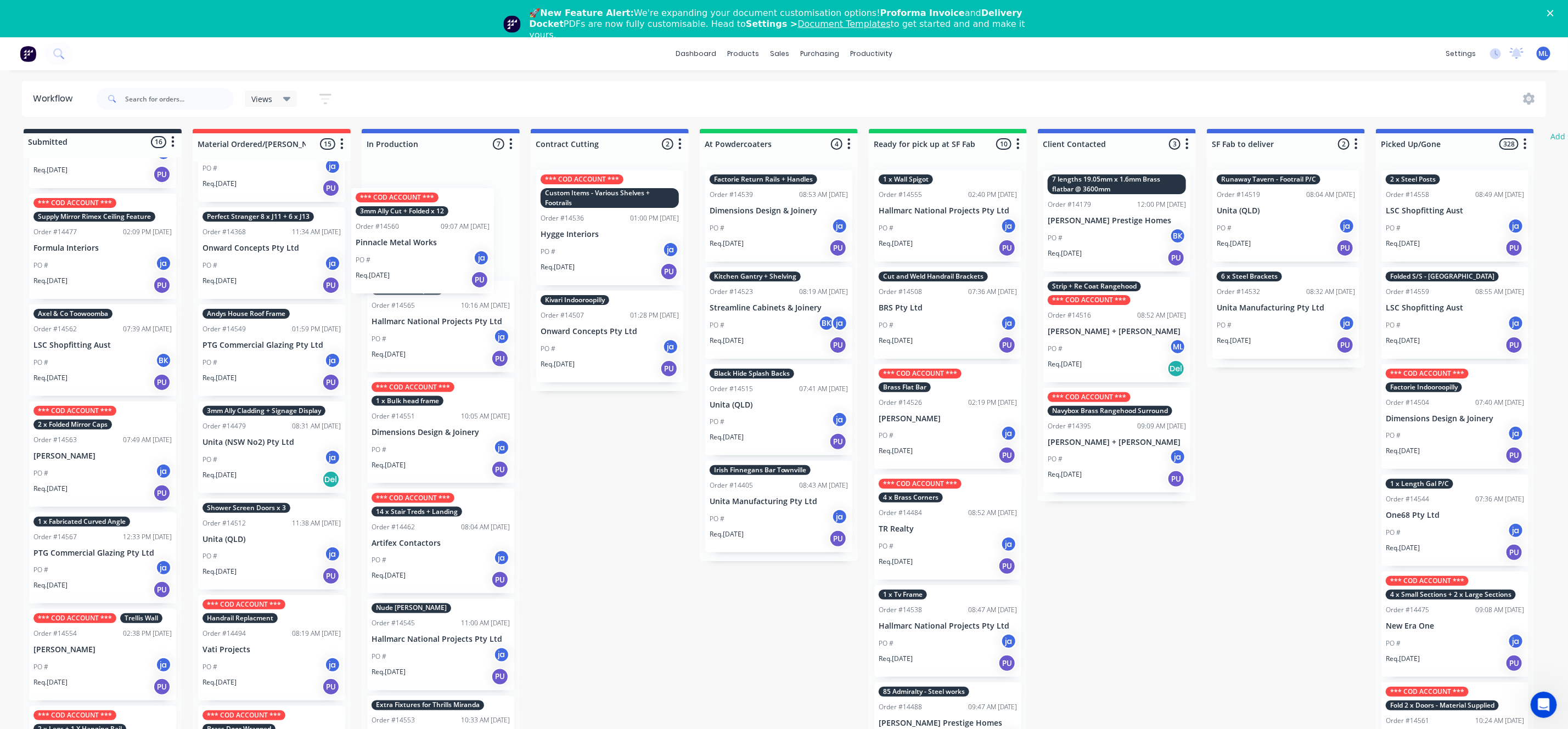
drag, startPoint x: 105, startPoint y: 553, endPoint x: 414, endPoint y: 244, distance: 437.0
click at [414, 244] on div "Submitted 16 Status colour #273444 hex #273444 Save Cancel Summaries Total orde…" at bounding box center [907, 444] width 1830 height 630
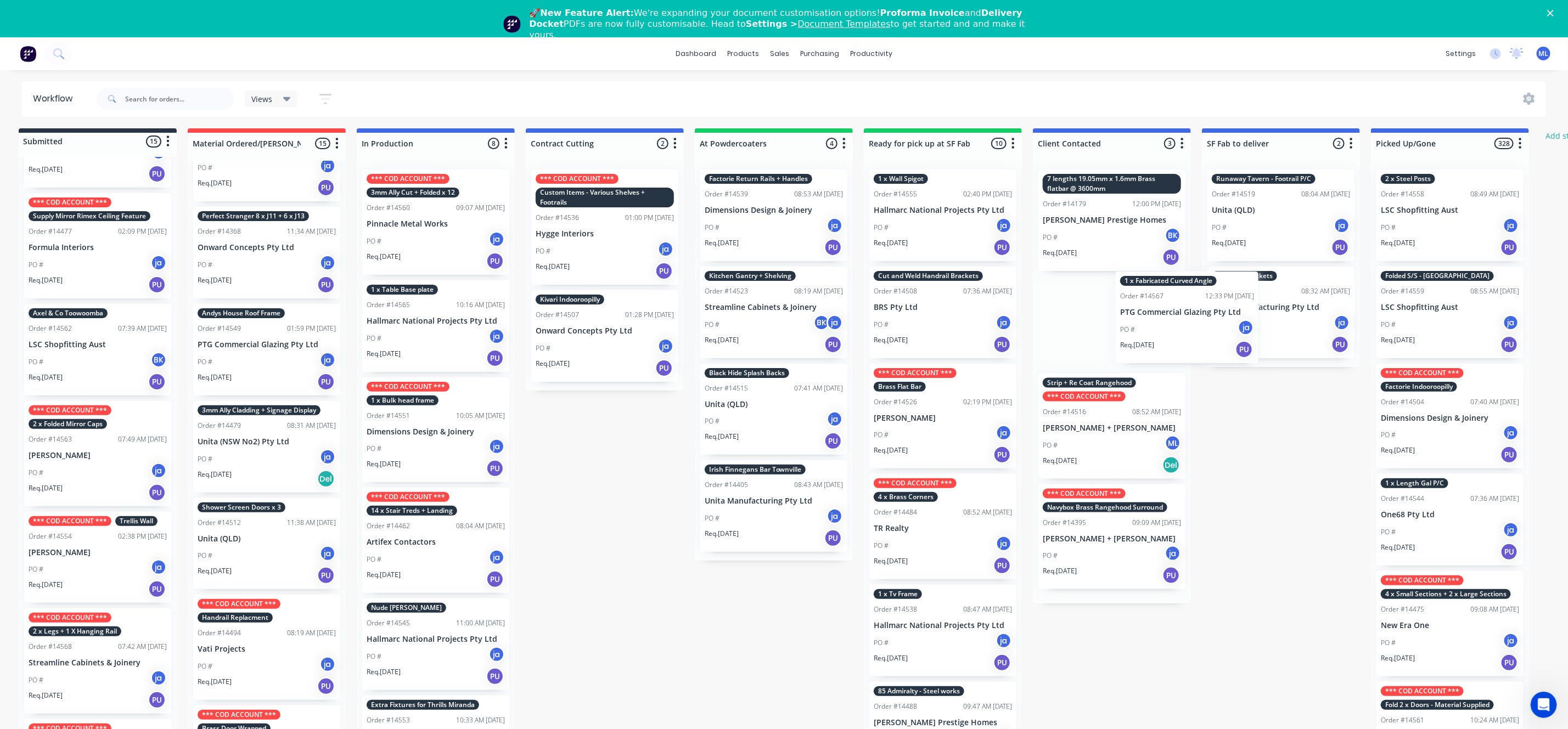
scroll to position [3, 10]
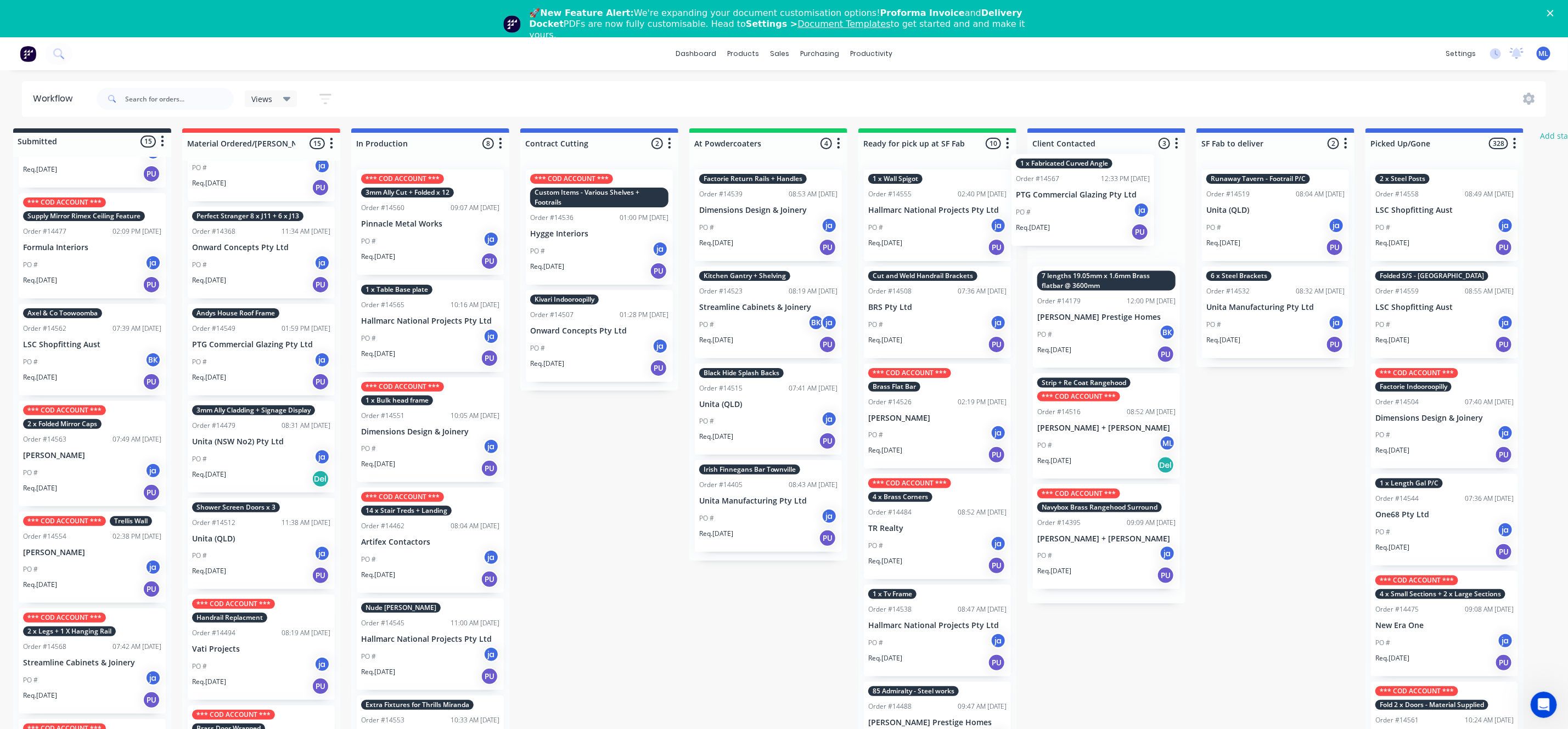
drag, startPoint x: 64, startPoint y: 572, endPoint x: 1052, endPoint y: 213, distance: 1051.2
click at [1052, 213] on div "Submitted 15 Status colour #273444 hex #273444 Save Cancel Summaries Total orde…" at bounding box center [897, 443] width 1830 height 630
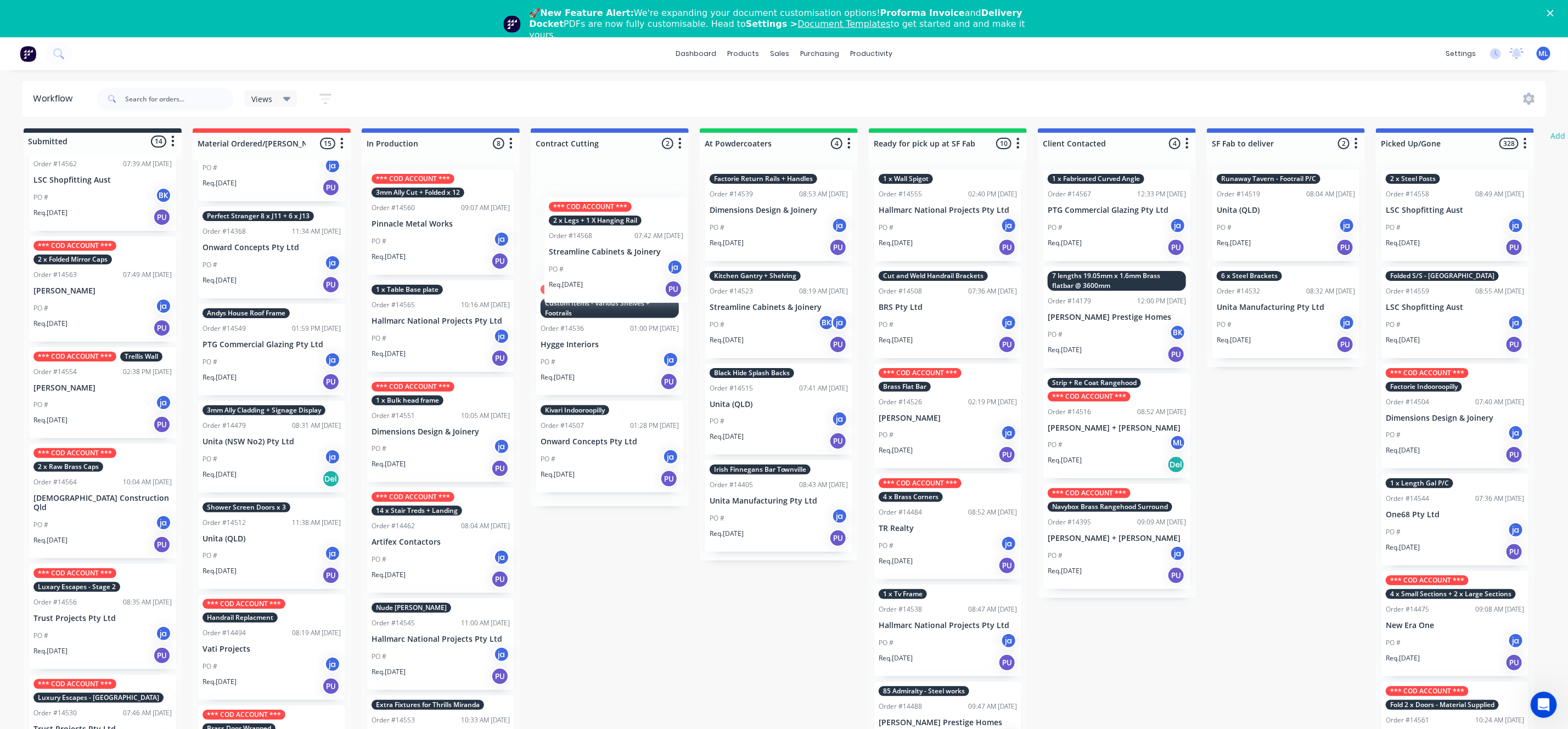
scroll to position [0, 0]
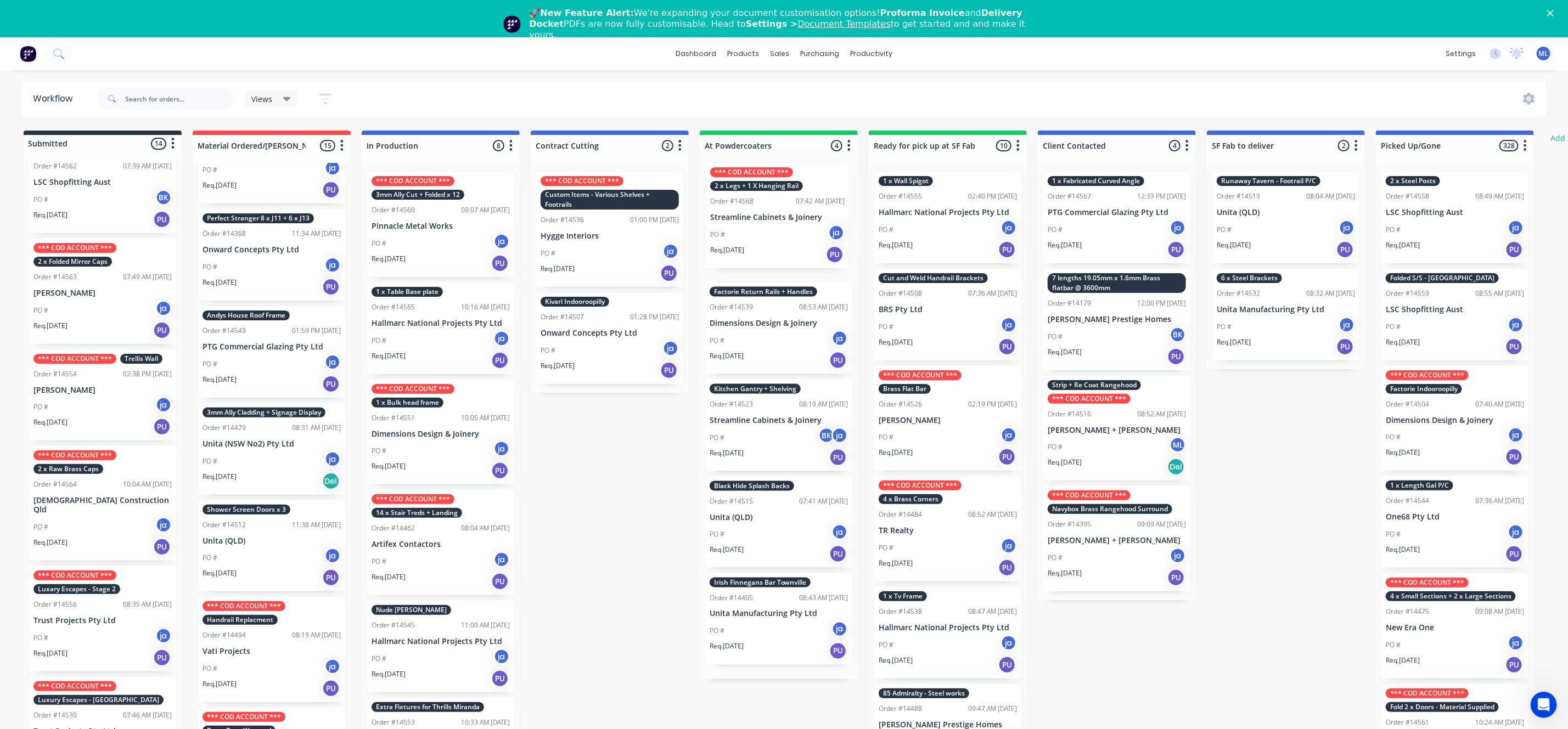
drag, startPoint x: 90, startPoint y: 511, endPoint x: 775, endPoint y: 224, distance: 742.7
click at [777, 225] on div "Submitted 14 Status colour #273444 hex #273444 Save Cancel Summaries Total orde…" at bounding box center [907, 445] width 1830 height 630
